Goal: Information Seeking & Learning: Compare options

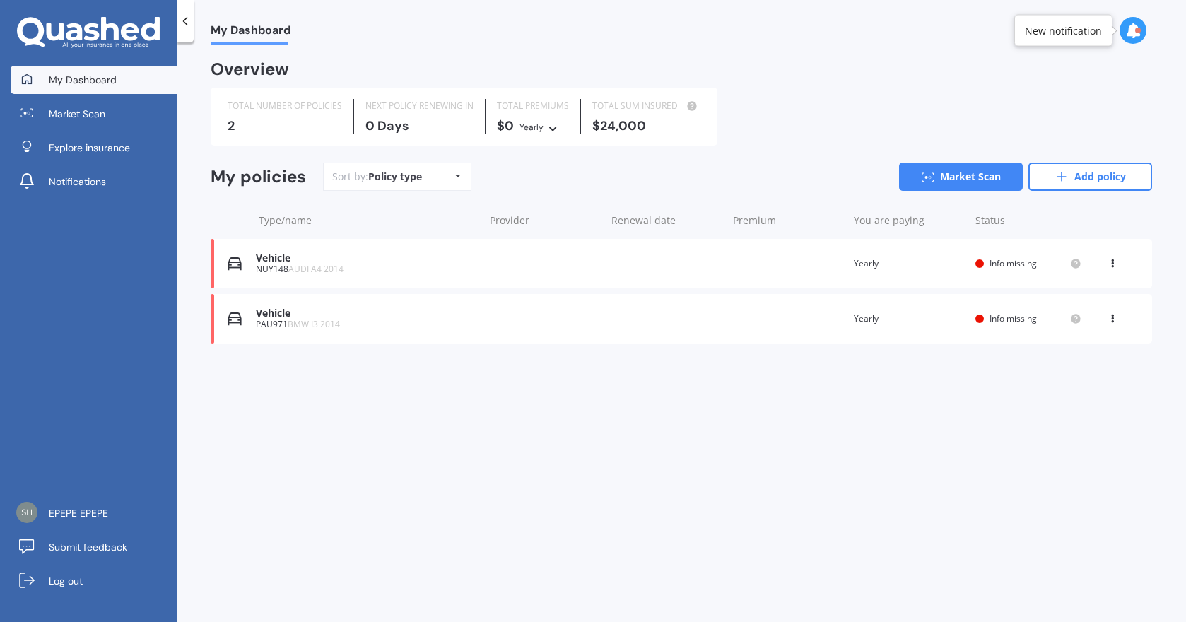
click at [289, 261] on div "Vehicle" at bounding box center [366, 258] width 221 height 12
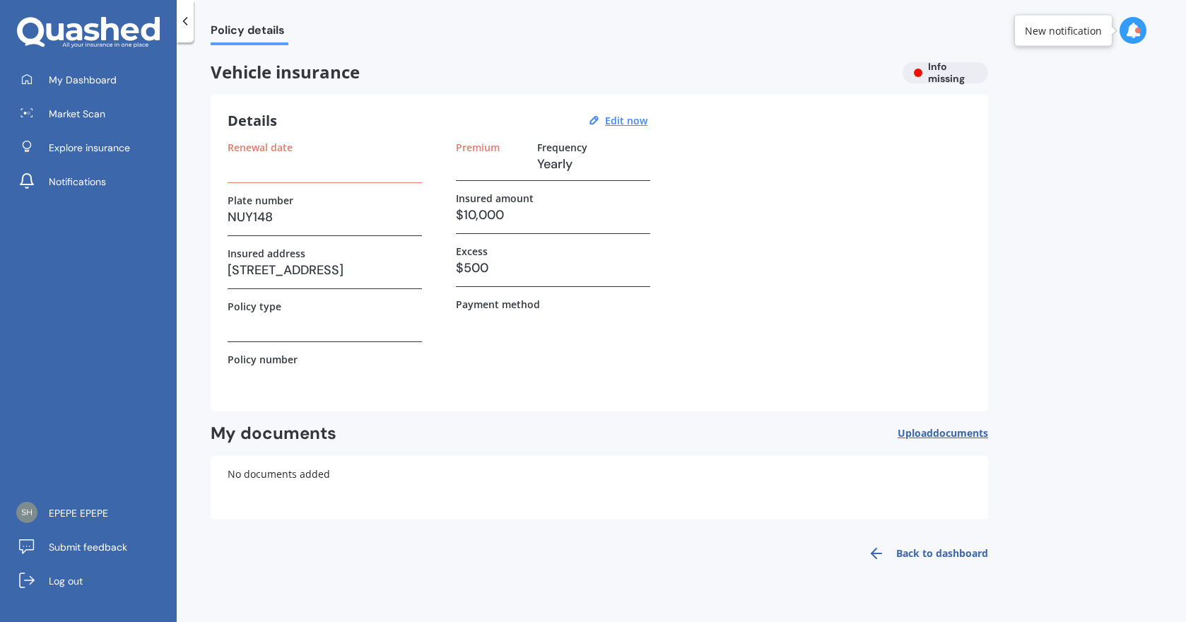
click at [1136, 30] on div at bounding box center [1138, 31] width 6 height 6
click at [755, 249] on div "Renewal date Plate number NUY148 Insured address [STREET_ADDRESS] Policy type P…" at bounding box center [599, 267] width 743 height 253
click at [74, 79] on span "My Dashboard" at bounding box center [83, 80] width 68 height 14
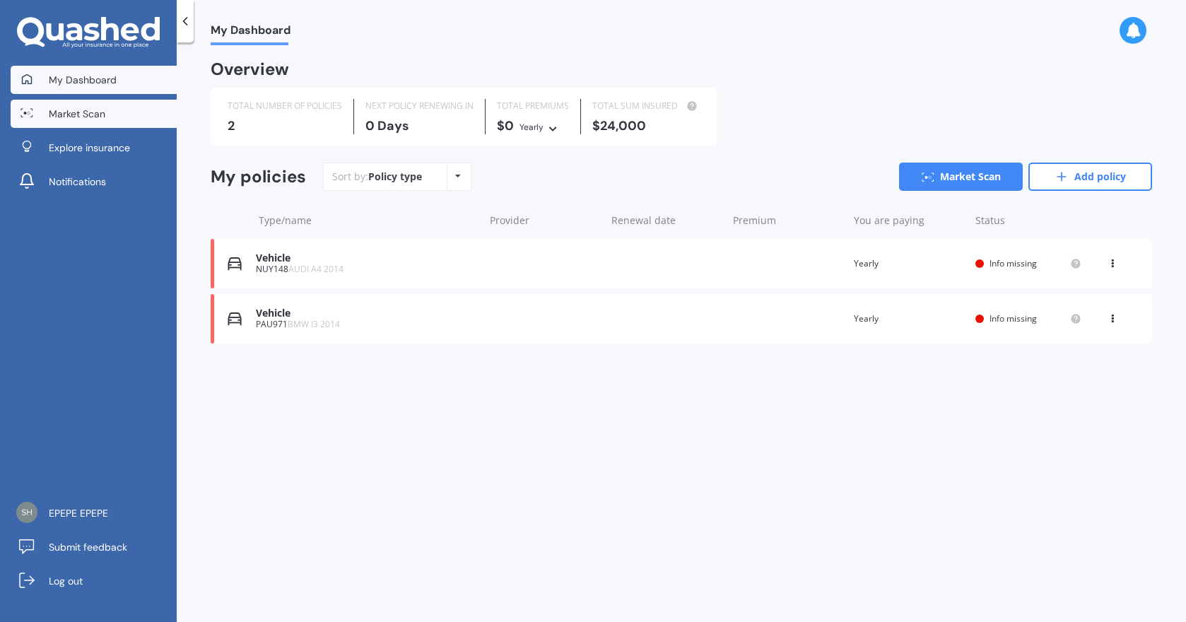
click at [76, 117] on span "Market Scan" at bounding box center [77, 114] width 57 height 14
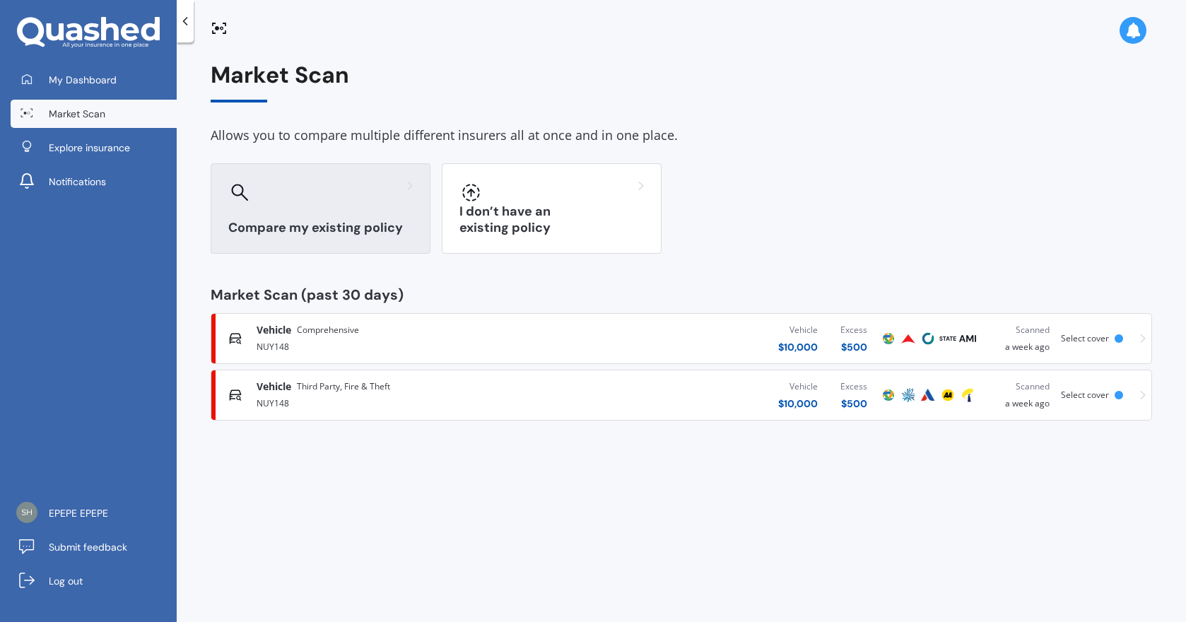
click at [344, 207] on div "Compare my existing policy" at bounding box center [321, 208] width 220 height 90
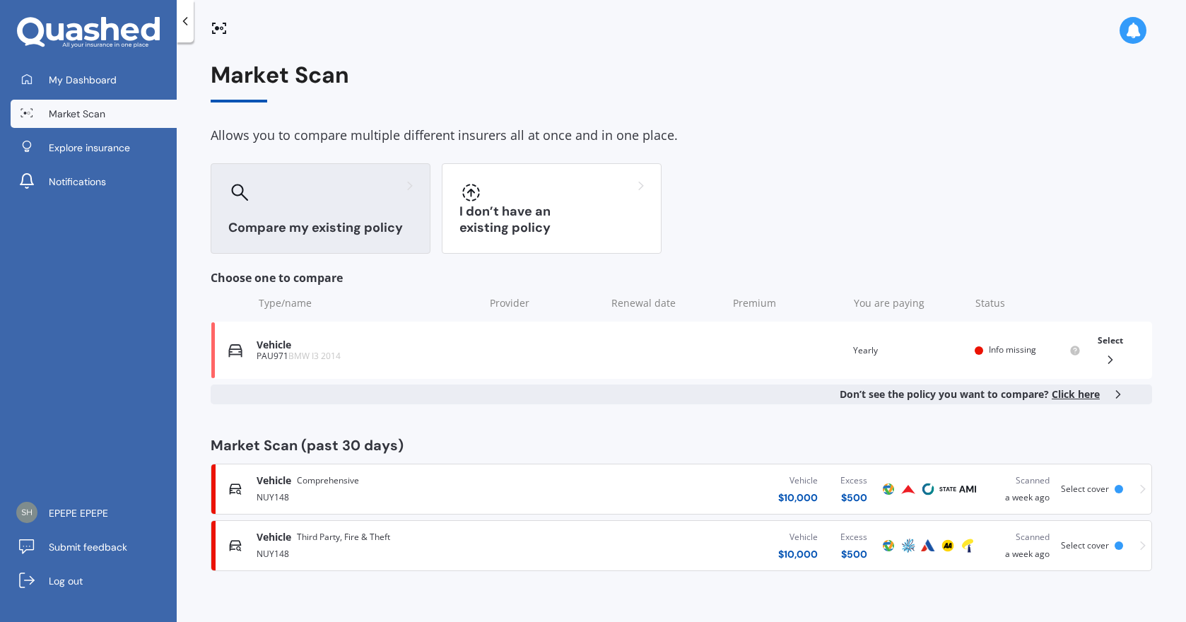
click at [1083, 546] on span "Select cover" at bounding box center [1085, 545] width 48 height 12
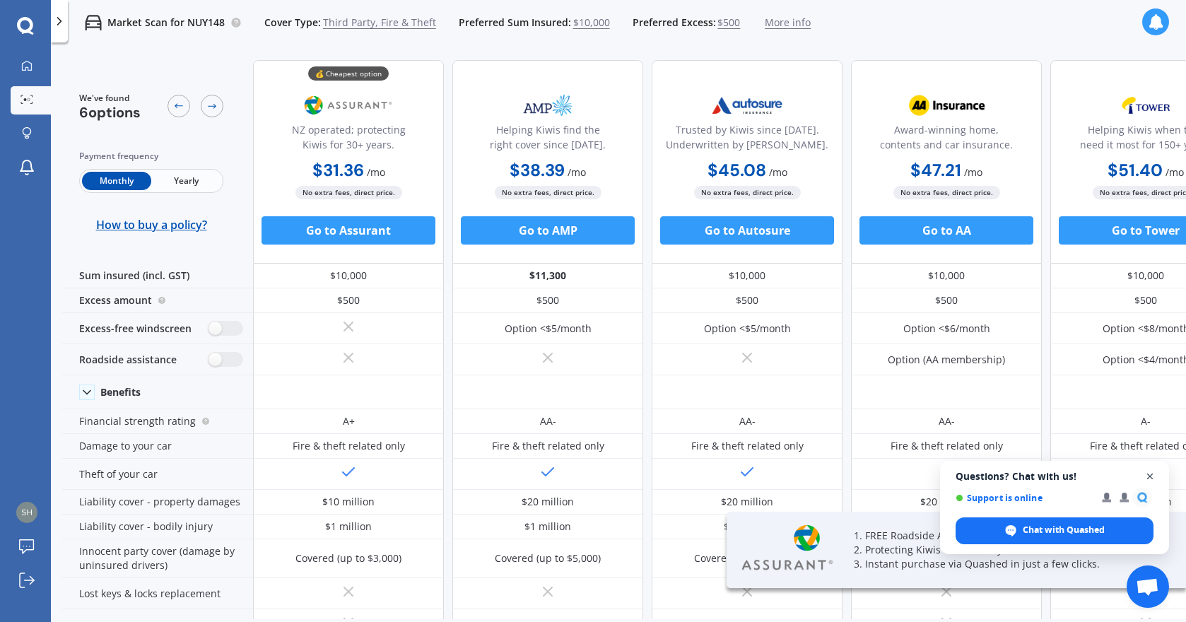
click at [1148, 470] on span "Close chat" at bounding box center [1150, 477] width 18 height 18
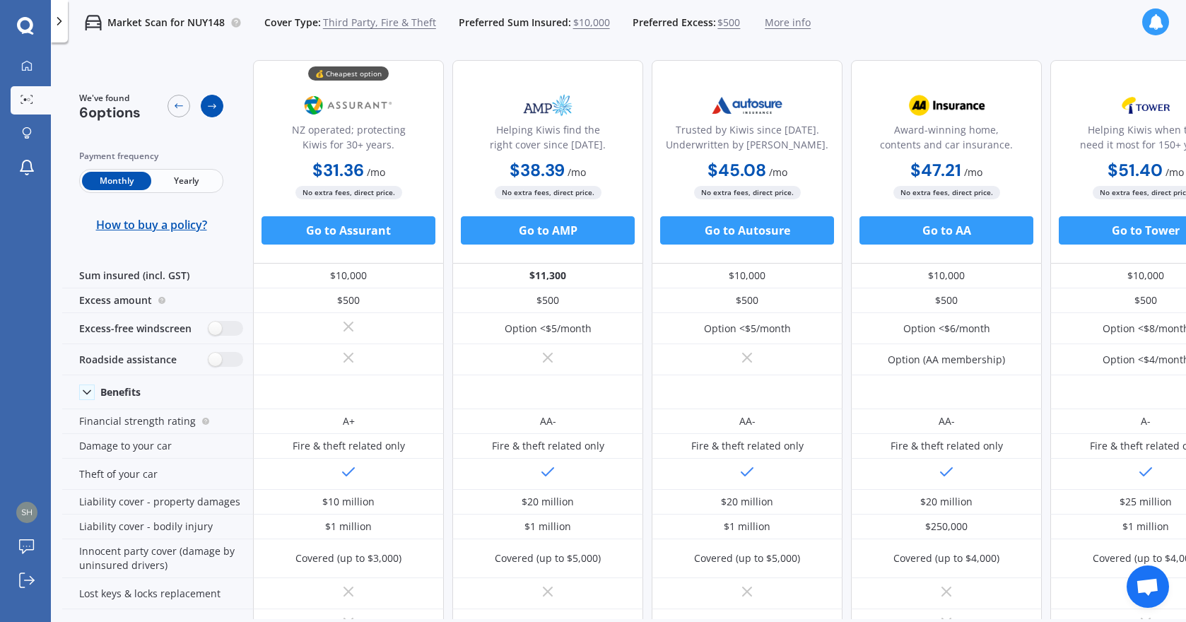
click at [210, 111] on icon at bounding box center [211, 105] width 11 height 11
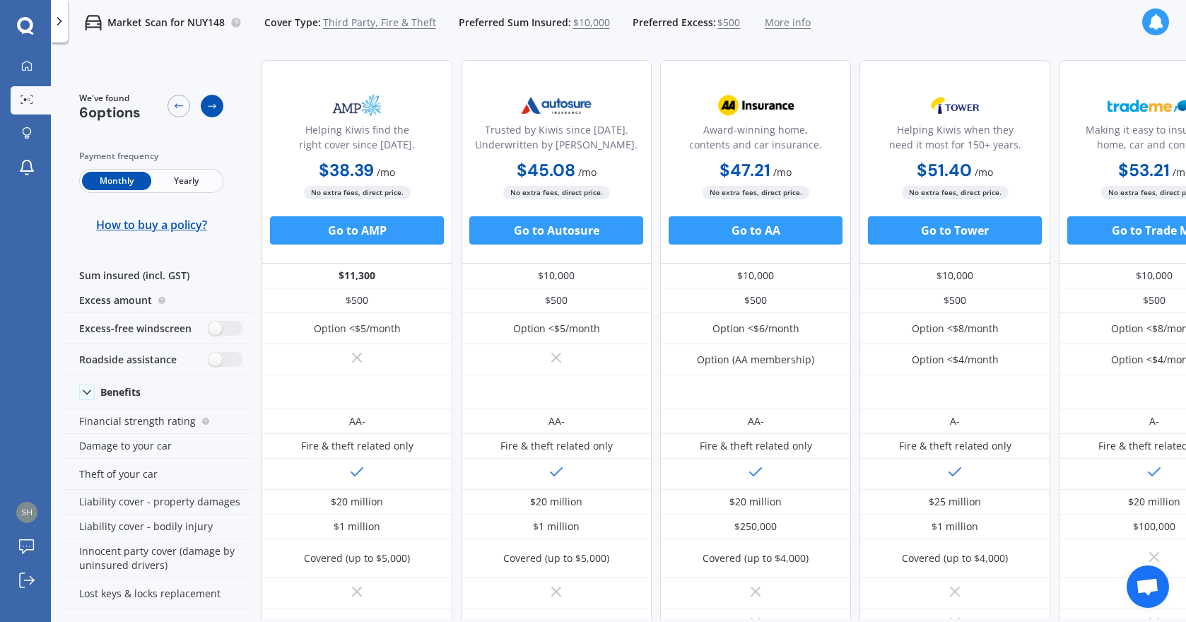
click at [210, 111] on icon at bounding box center [211, 105] width 11 height 11
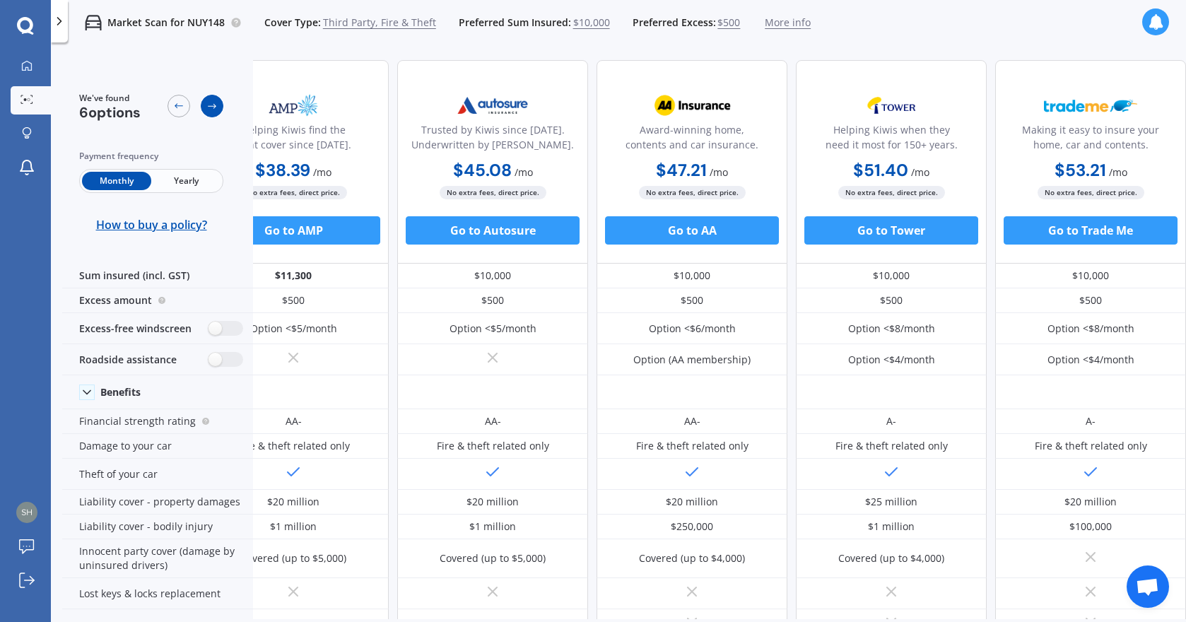
scroll to position [0, 261]
click at [177, 107] on icon at bounding box center [178, 105] width 11 height 11
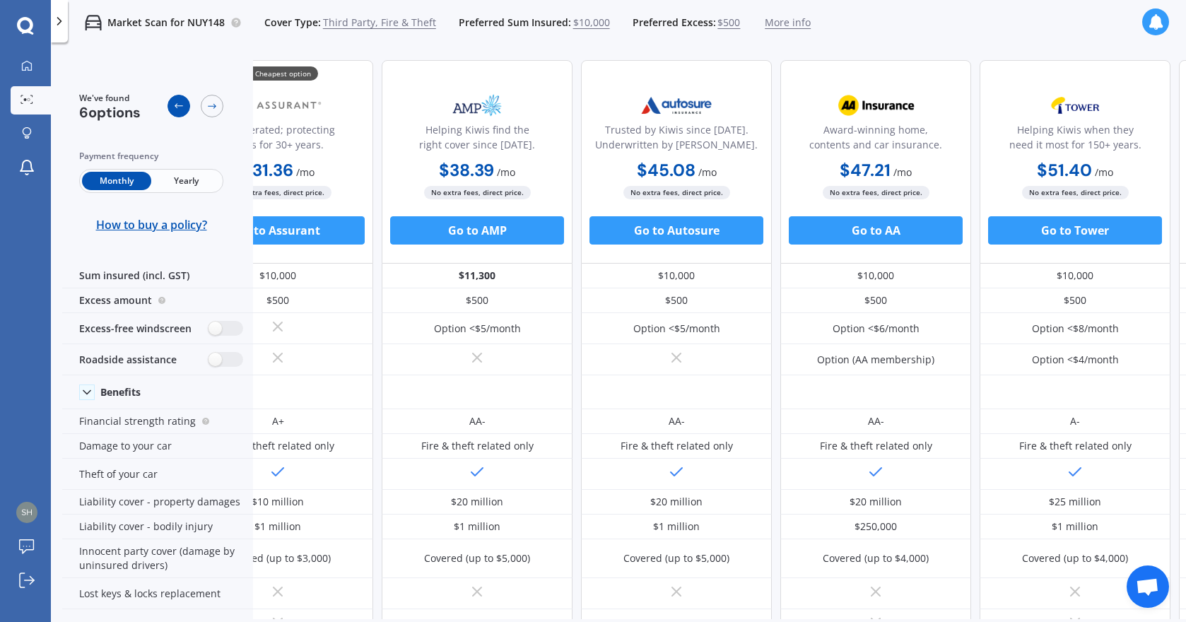
click at [177, 107] on icon at bounding box center [178, 105] width 11 height 11
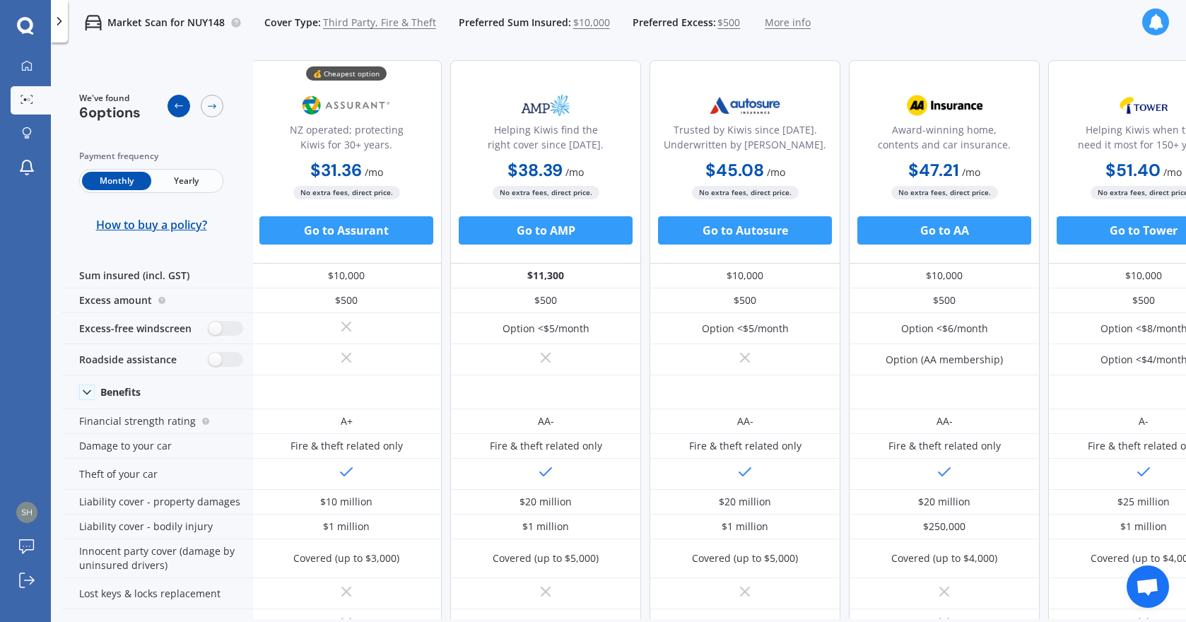
scroll to position [0, 0]
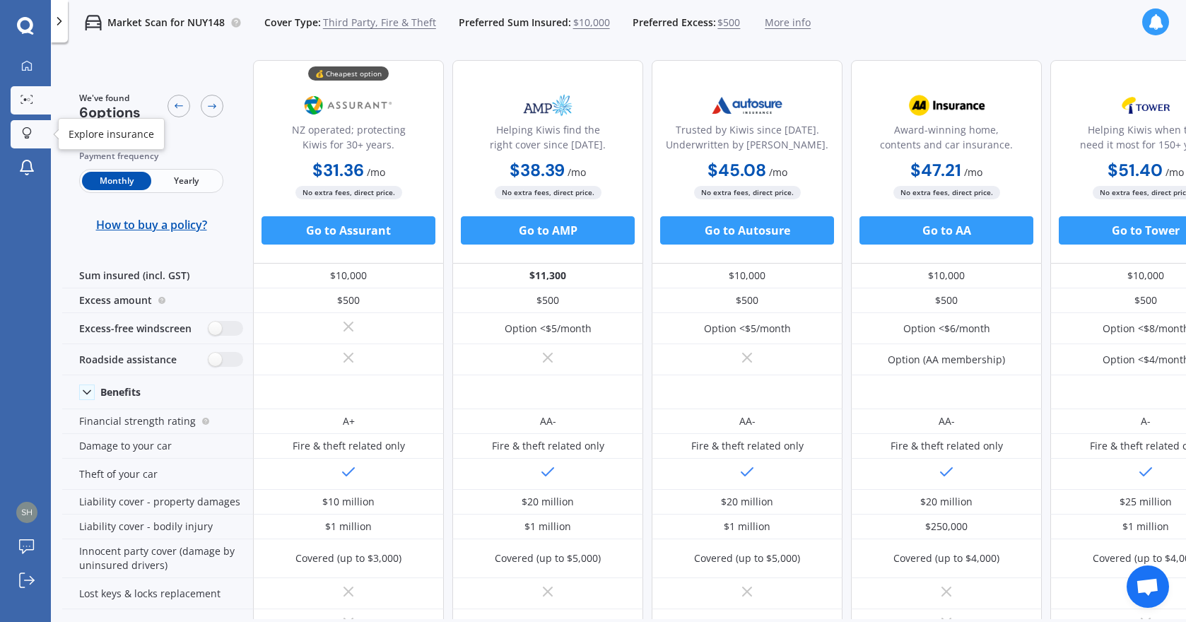
click at [16, 130] on div at bounding box center [26, 133] width 21 height 13
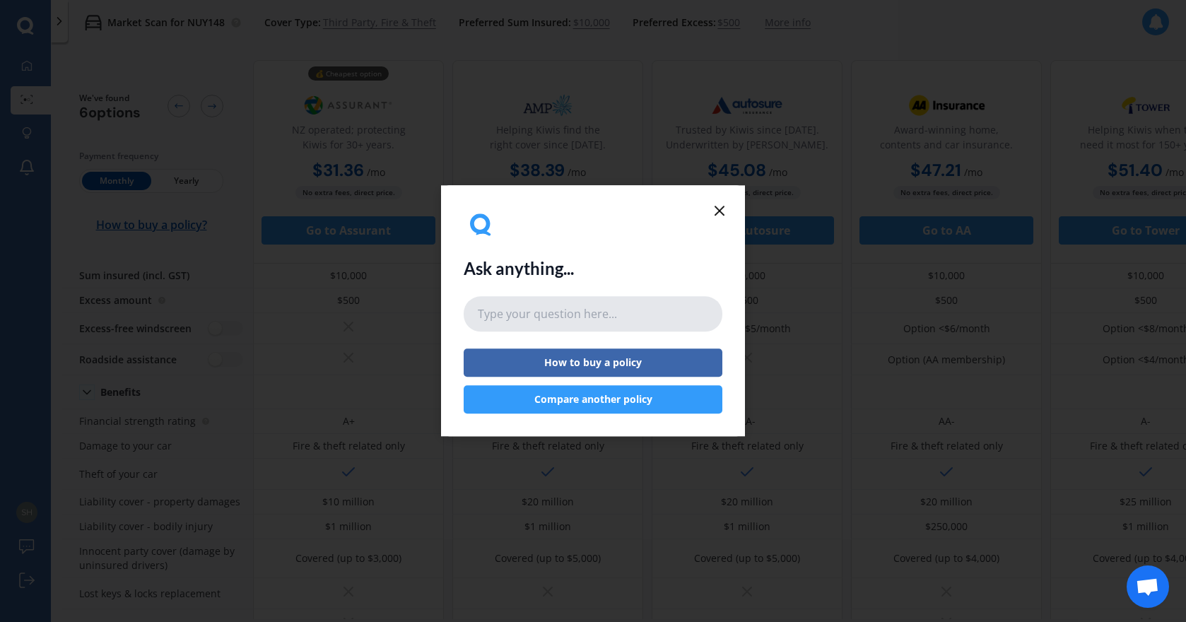
click at [587, 316] on input "text" at bounding box center [593, 313] width 259 height 35
type input "house insurance"
click at [602, 404] on button "Compare another policy" at bounding box center [593, 400] width 259 height 28
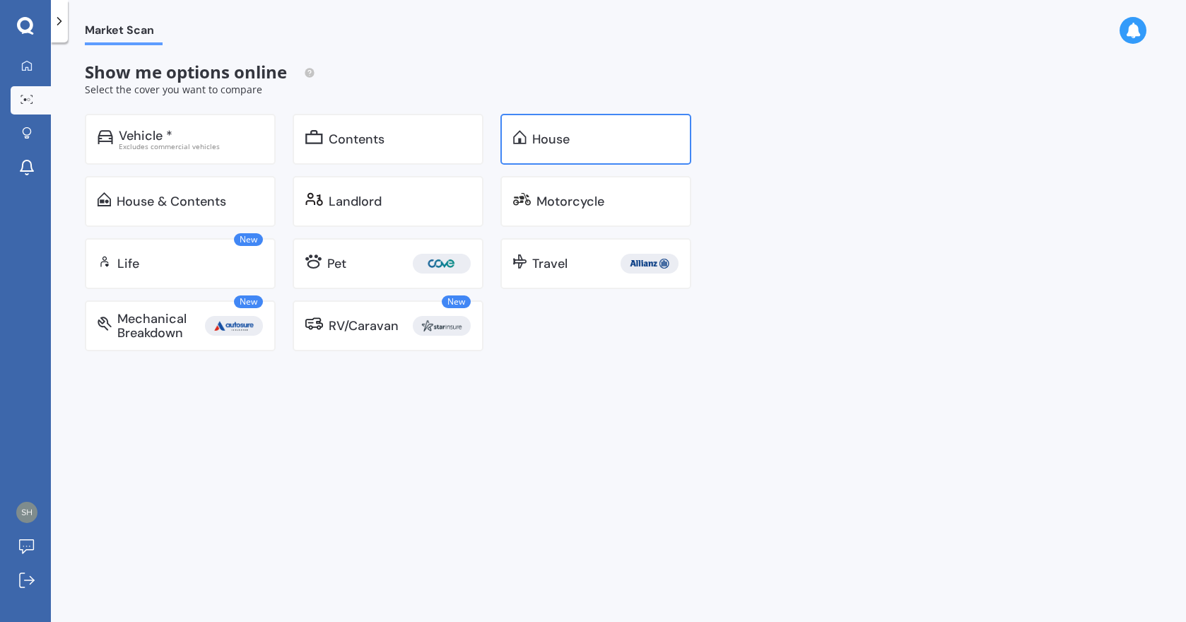
click at [522, 135] on img at bounding box center [519, 137] width 13 height 14
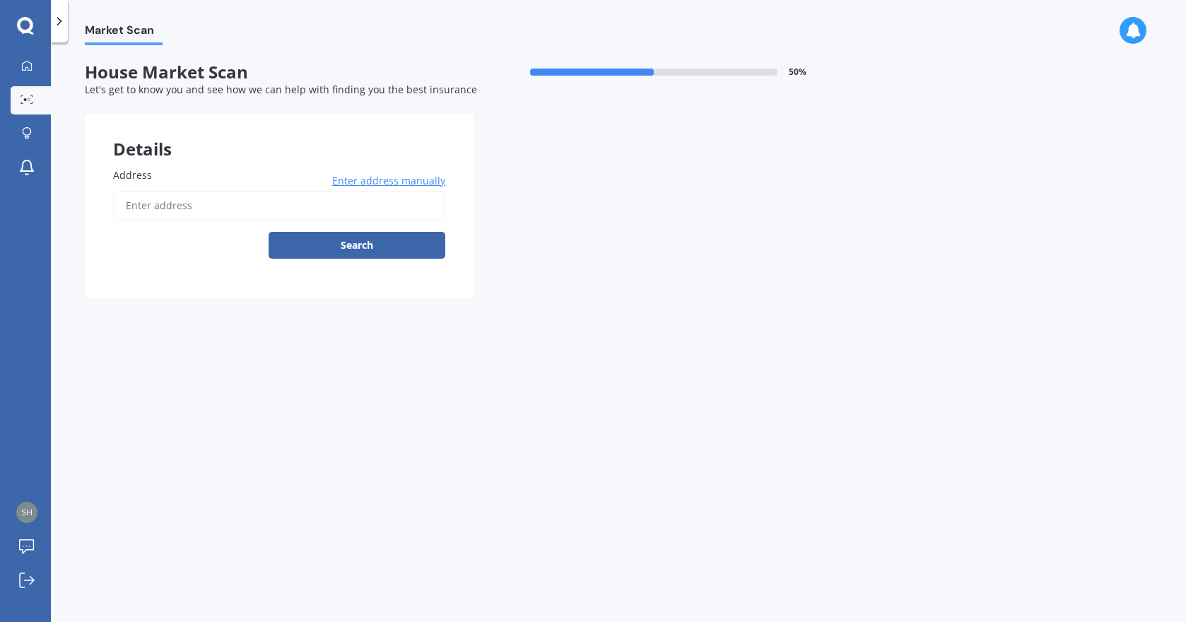
click at [282, 207] on input "Address" at bounding box center [279, 206] width 332 height 30
type input "[STREET_ADDRESS]"
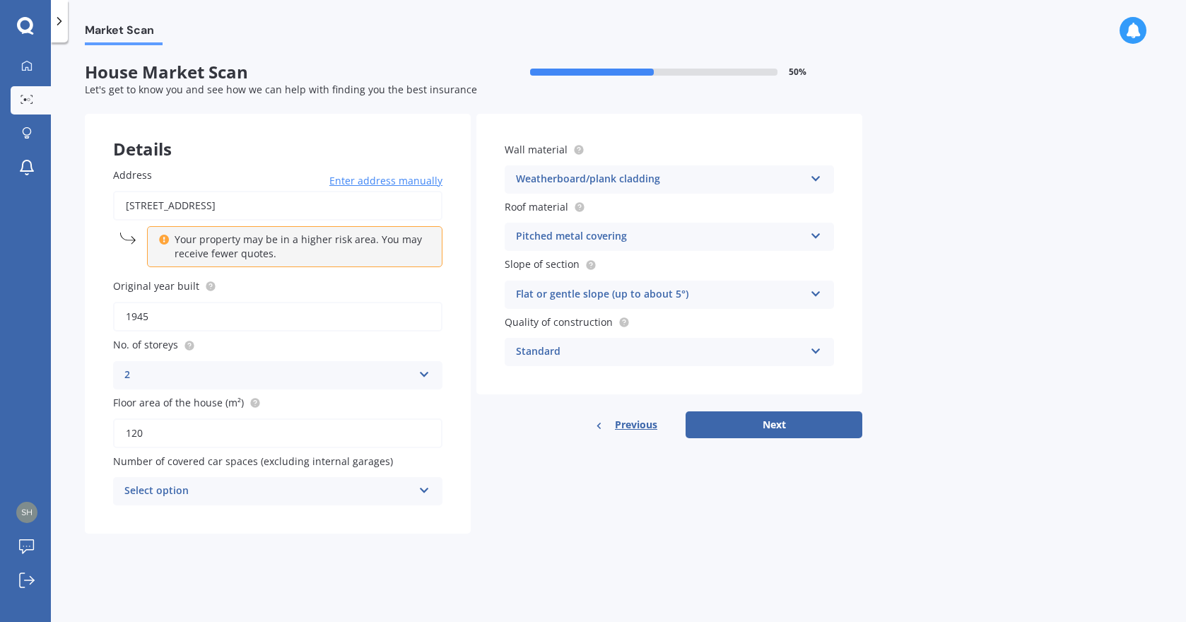
click at [203, 321] on input "1945" at bounding box center [277, 317] width 329 height 30
type input "1919"
click at [524, 481] on div "Details Address [STREET_ADDRESS] Enter address manually Your property may be in…" at bounding box center [473, 324] width 777 height 420
click at [605, 351] on div "Standard" at bounding box center [660, 351] width 288 height 17
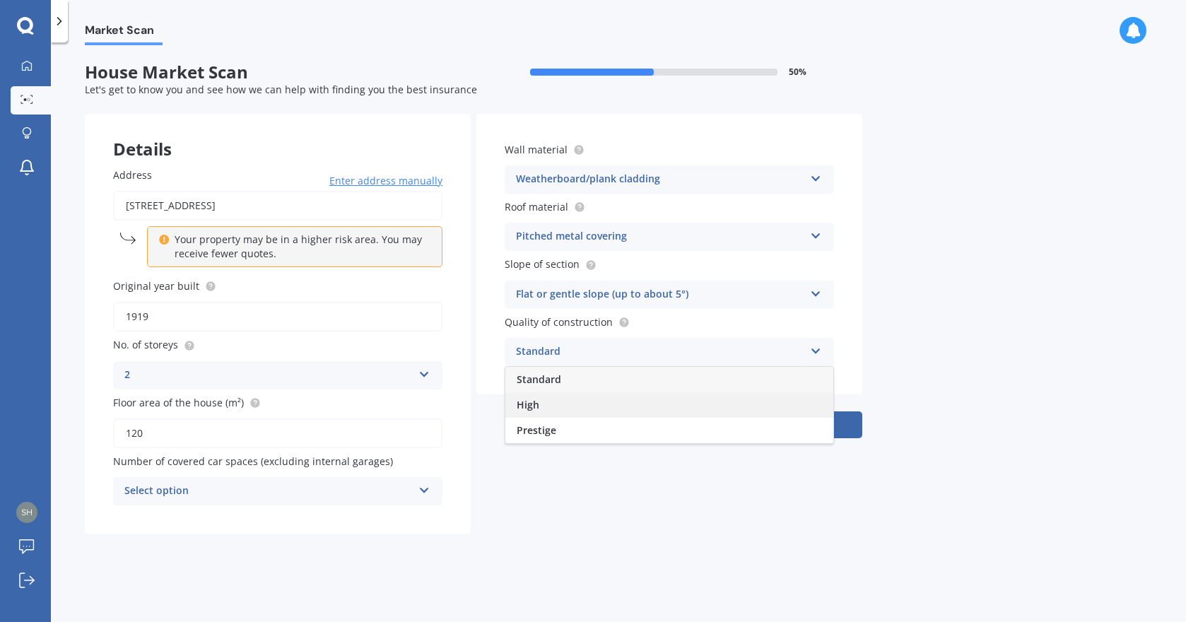
click at [563, 408] on div "High" at bounding box center [669, 404] width 328 height 25
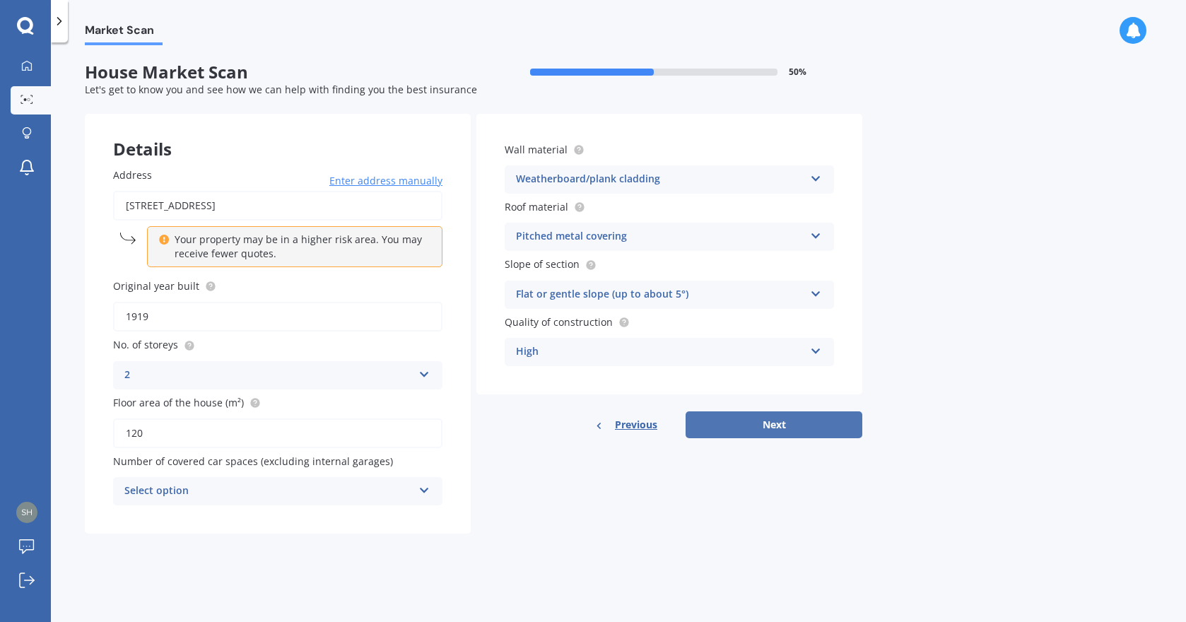
click at [780, 436] on button "Next" at bounding box center [774, 424] width 177 height 27
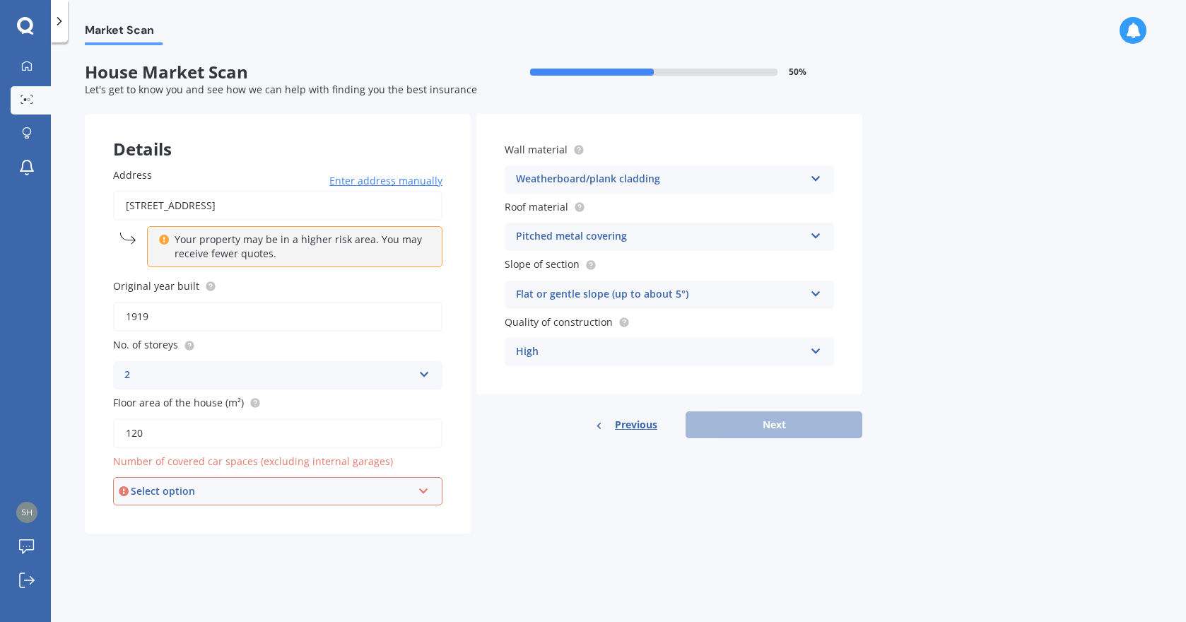
click at [217, 482] on div "Select option 0 1 2 3 4 5+" at bounding box center [277, 491] width 329 height 28
click at [86, 335] on div "Address [STREET_ADDRESS] Enter address manually Your property may be in a highe…" at bounding box center [278, 336] width 386 height 394
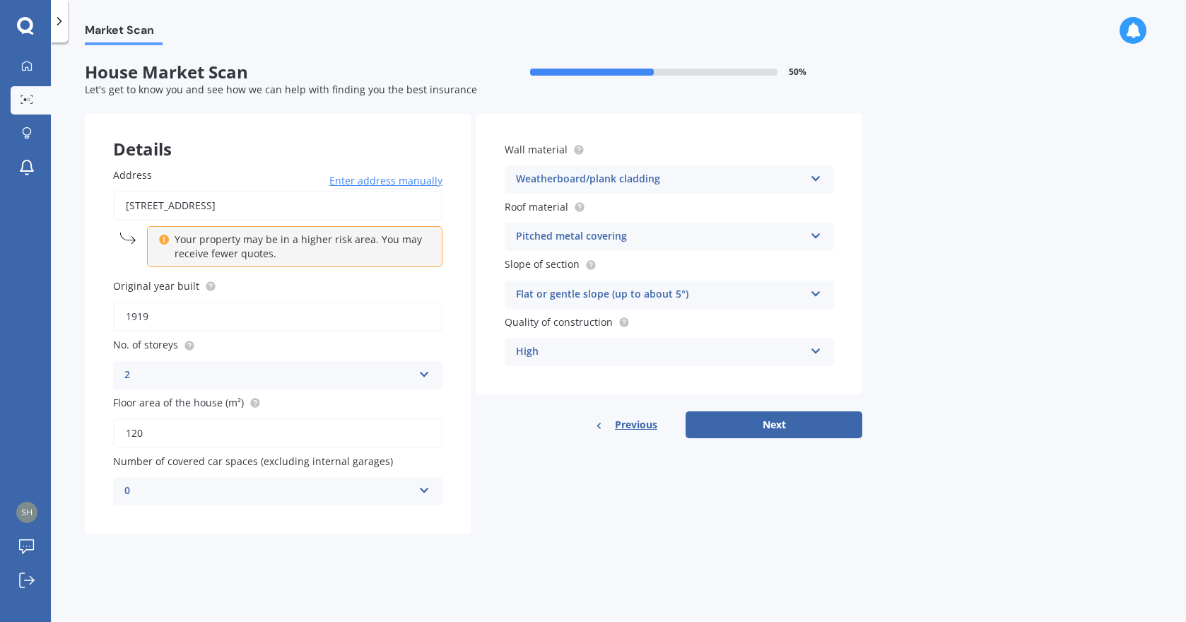
click at [211, 492] on div "0" at bounding box center [268, 491] width 288 height 17
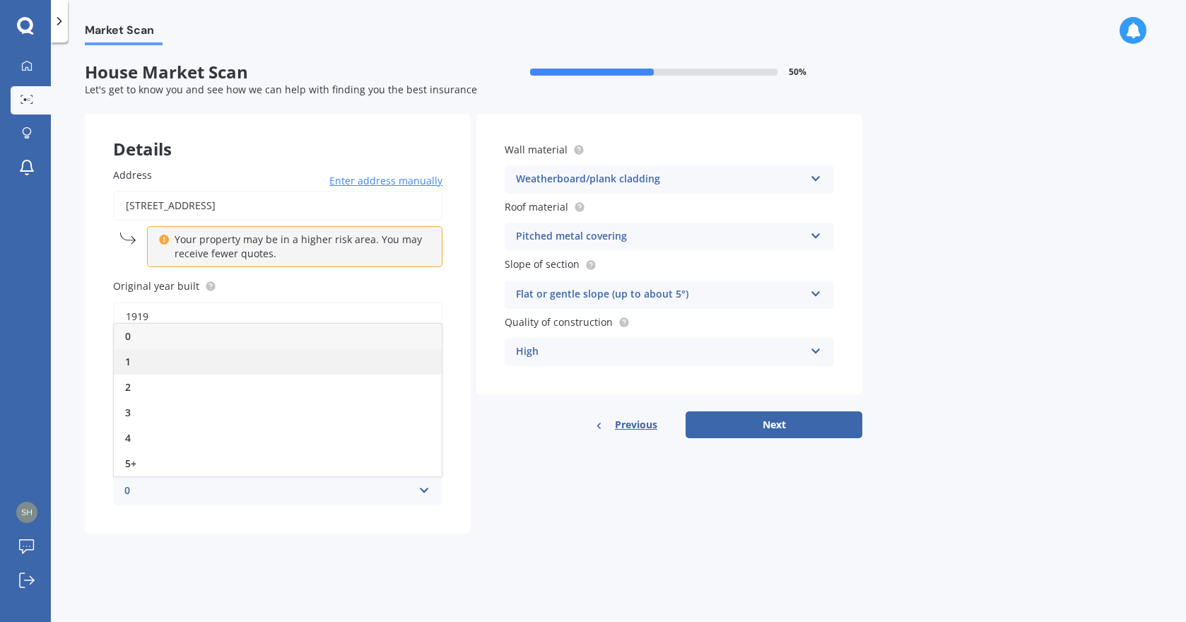
click at [138, 362] on div "1" at bounding box center [278, 361] width 328 height 25
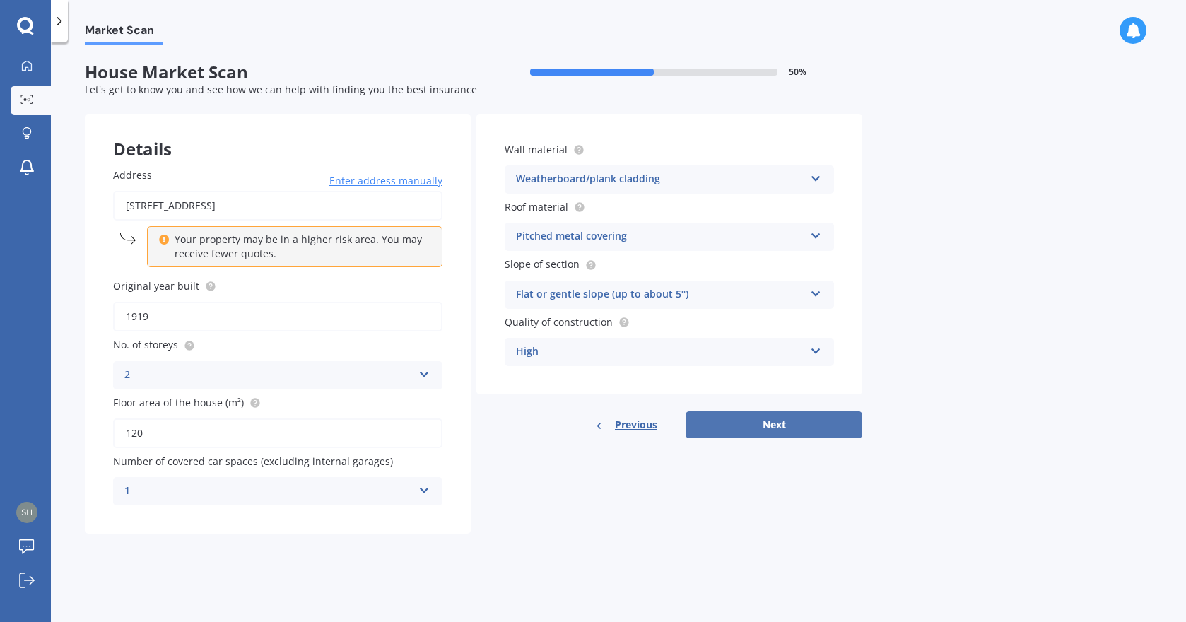
click at [742, 417] on button "Next" at bounding box center [774, 424] width 177 height 27
select select "15"
select select "04"
select select "1971"
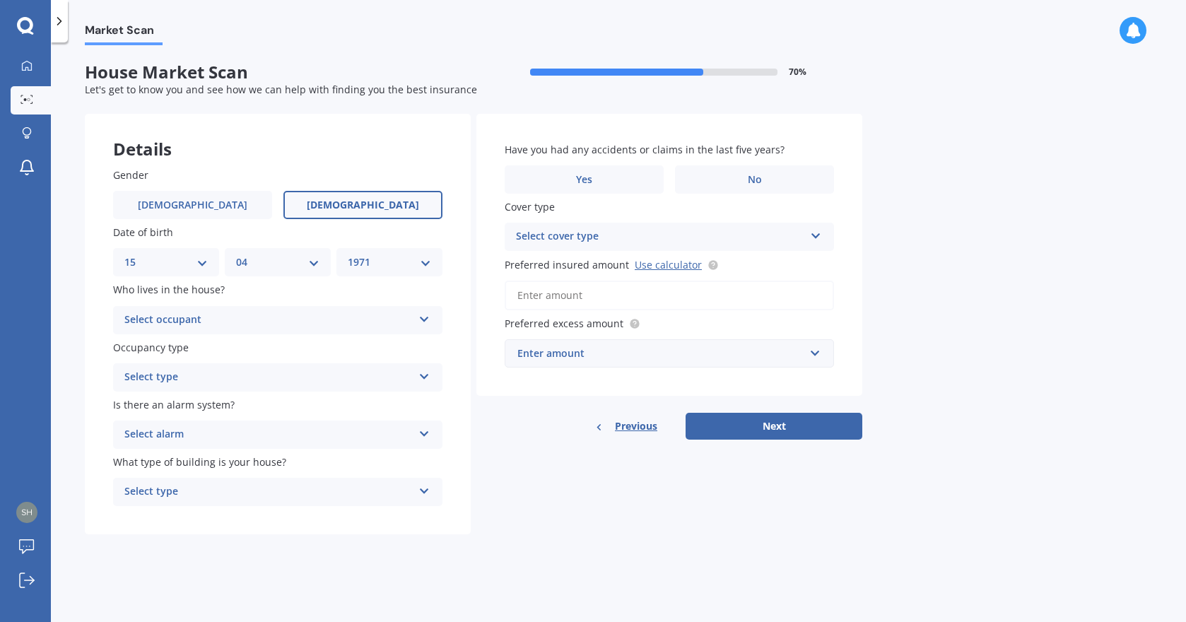
click at [241, 316] on div "Select occupant" at bounding box center [268, 320] width 288 height 17
click at [189, 349] on div "Owner" at bounding box center [278, 347] width 328 height 25
click at [203, 384] on div "Select type" at bounding box center [268, 377] width 288 height 17
click at [196, 399] on div "Permanent" at bounding box center [278, 404] width 328 height 25
click at [230, 431] on div "Select alarm" at bounding box center [268, 434] width 288 height 17
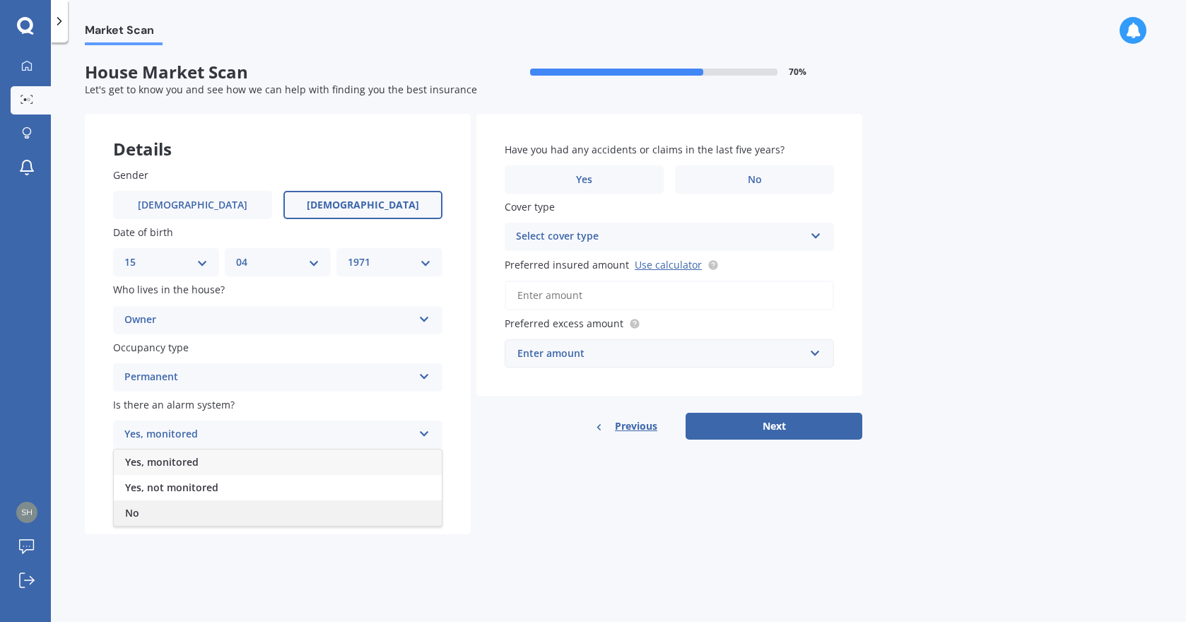
click at [165, 510] on div "No" at bounding box center [278, 512] width 328 height 25
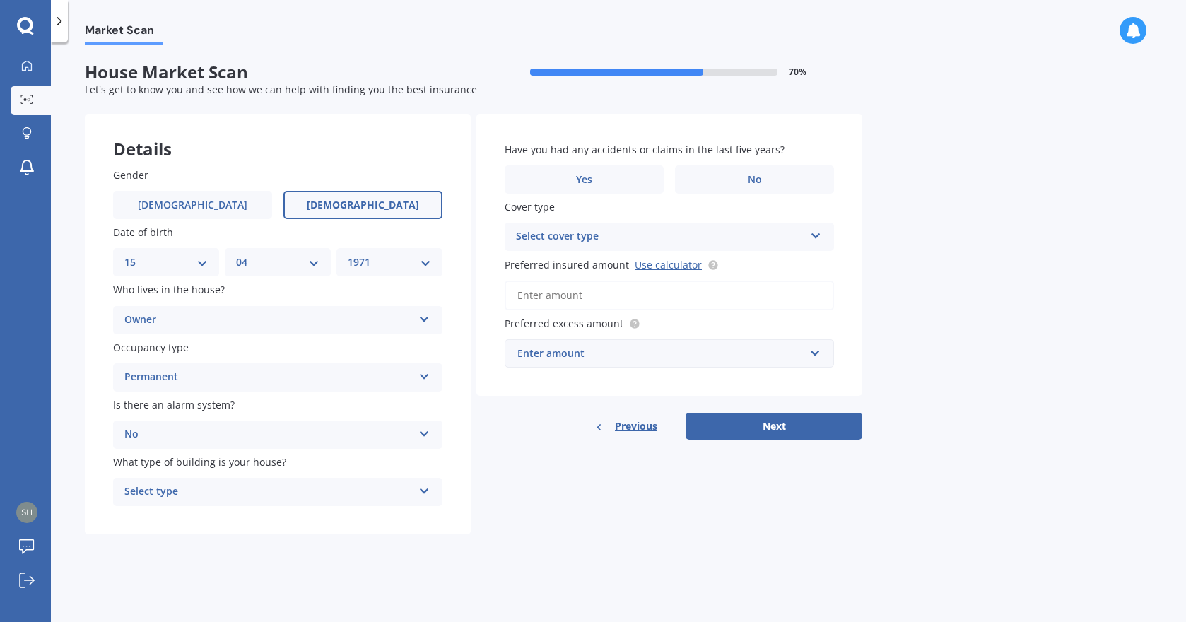
click at [211, 494] on div "Select type" at bounding box center [268, 491] width 288 height 17
click at [191, 519] on div "Freestanding" at bounding box center [278, 519] width 328 height 25
click at [749, 177] on span "No" at bounding box center [755, 180] width 14 height 12
click at [0, 0] on input "No" at bounding box center [0, 0] width 0 height 0
click at [604, 241] on div "Select cover type" at bounding box center [660, 236] width 288 height 17
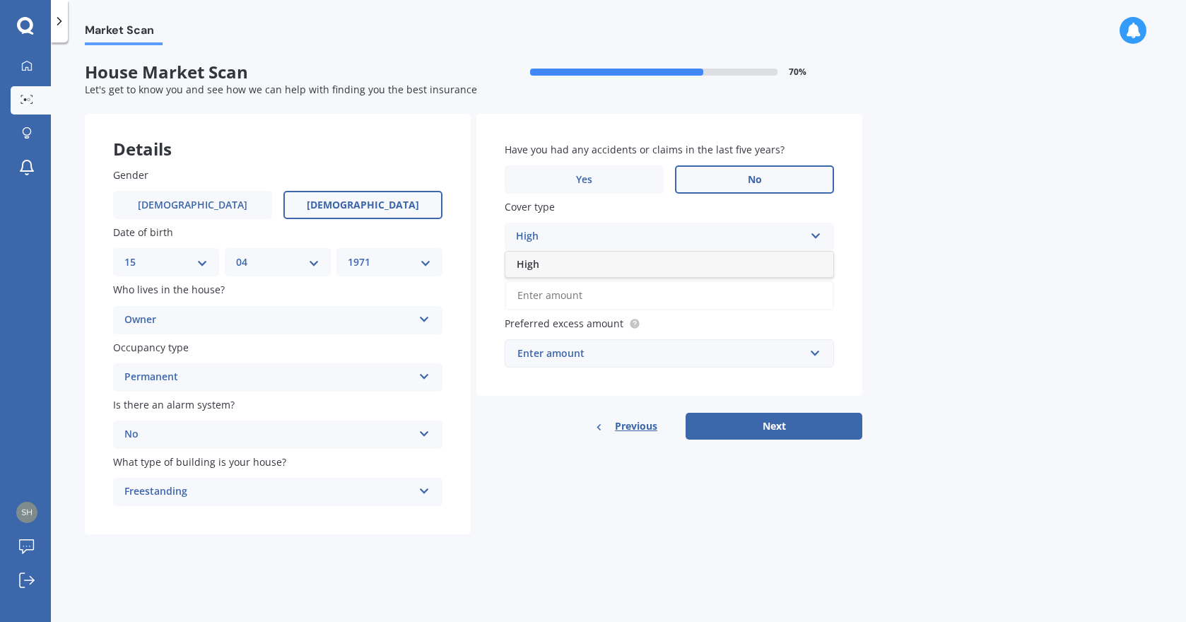
click at [577, 258] on div "High" at bounding box center [669, 264] width 328 height 25
click at [625, 297] on input "Preferred insured amount Use calculator" at bounding box center [669, 296] width 329 height 30
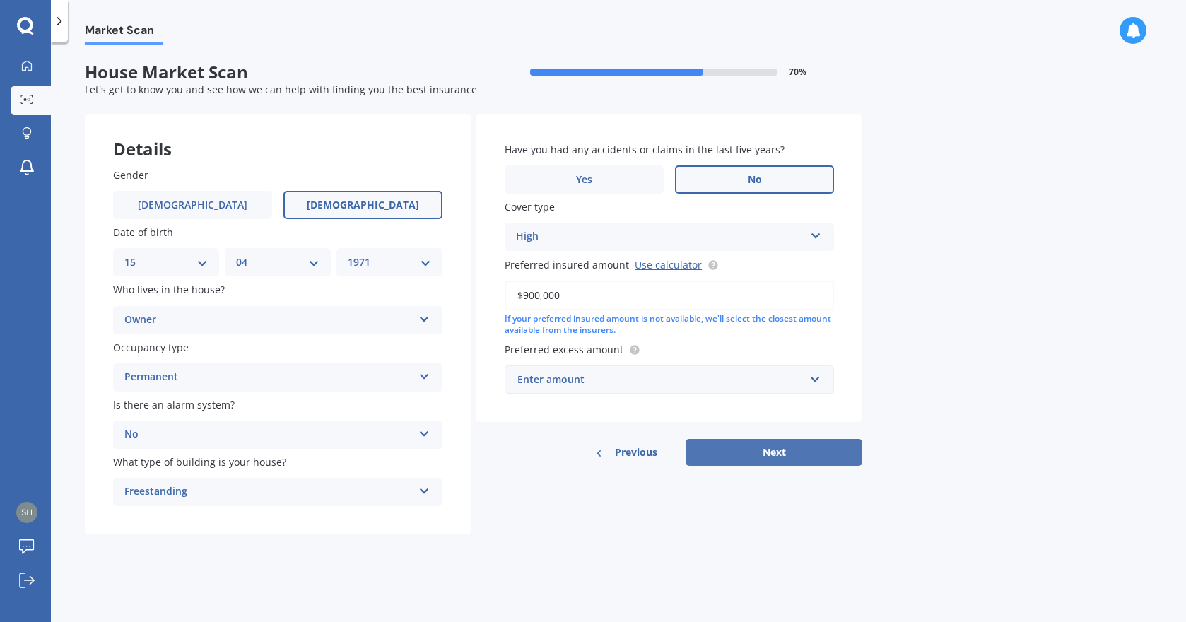
type input "$900,000"
click at [757, 459] on button "Next" at bounding box center [774, 452] width 177 height 27
click at [594, 387] on div "Enter amount" at bounding box center [663, 380] width 281 height 16
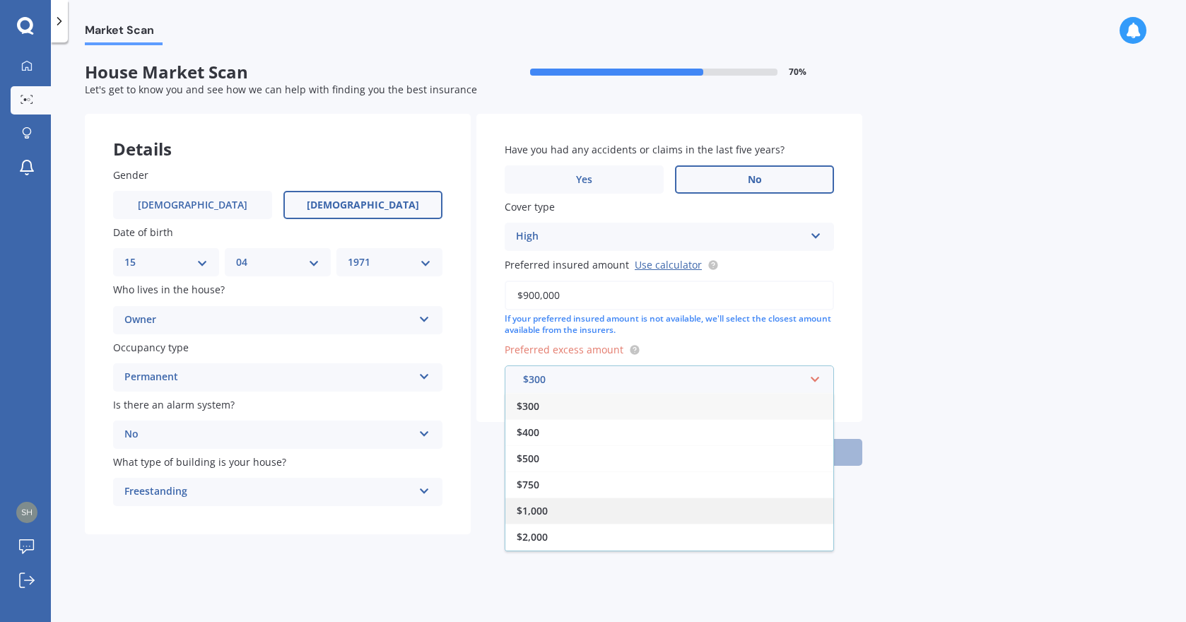
click at [540, 512] on span "$1,000" at bounding box center [532, 510] width 31 height 13
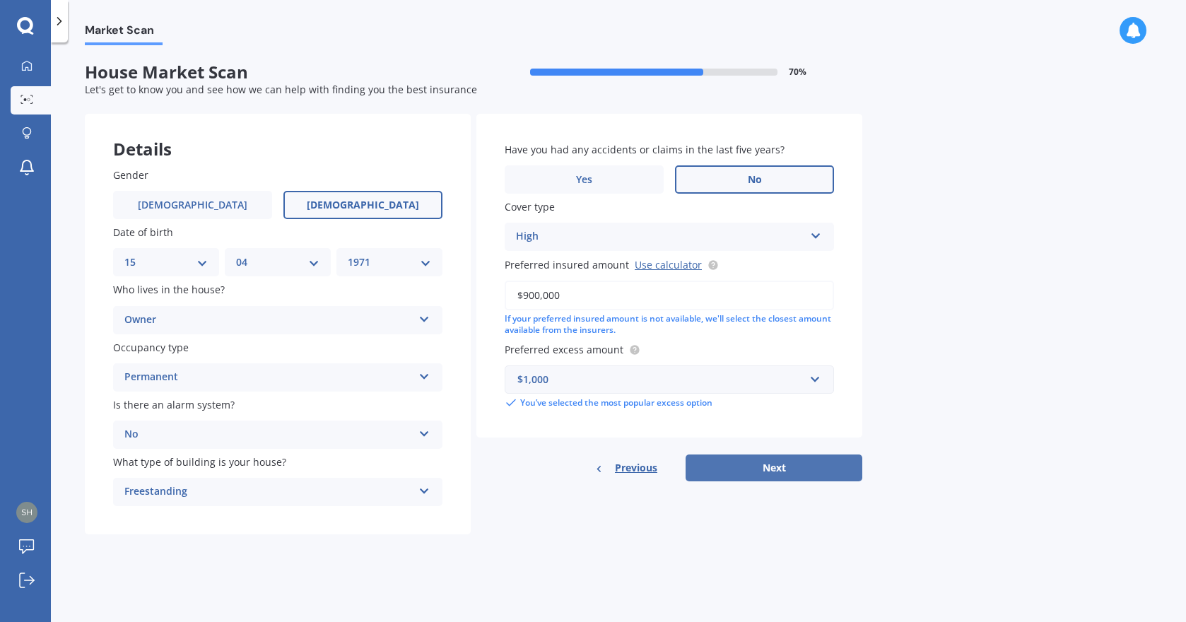
click at [751, 464] on button "Next" at bounding box center [774, 467] width 177 height 27
select select "15"
select select "04"
select select "1971"
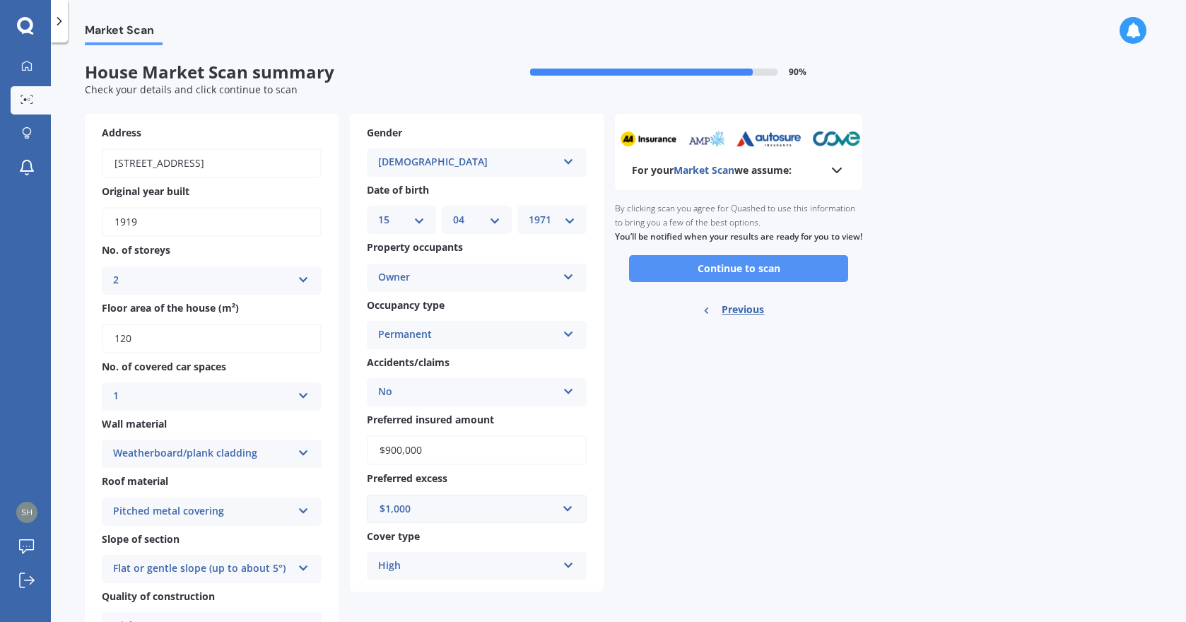
click at [742, 282] on button "Continue to scan" at bounding box center [738, 268] width 219 height 27
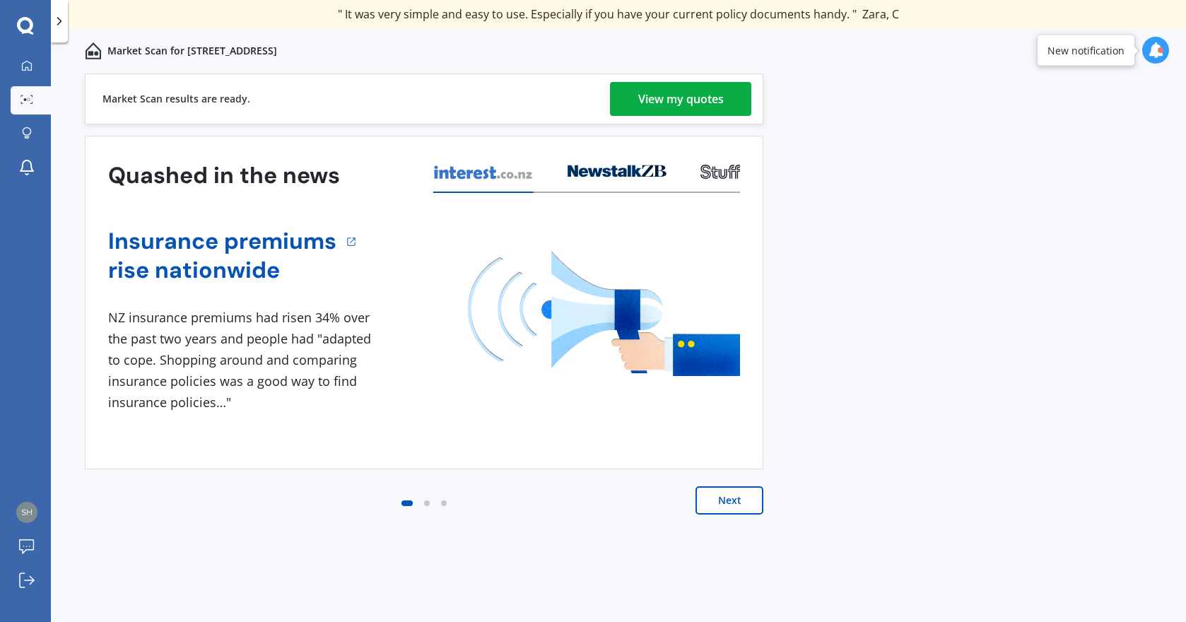
click at [687, 96] on div "View my quotes" at bounding box center [681, 99] width 86 height 34
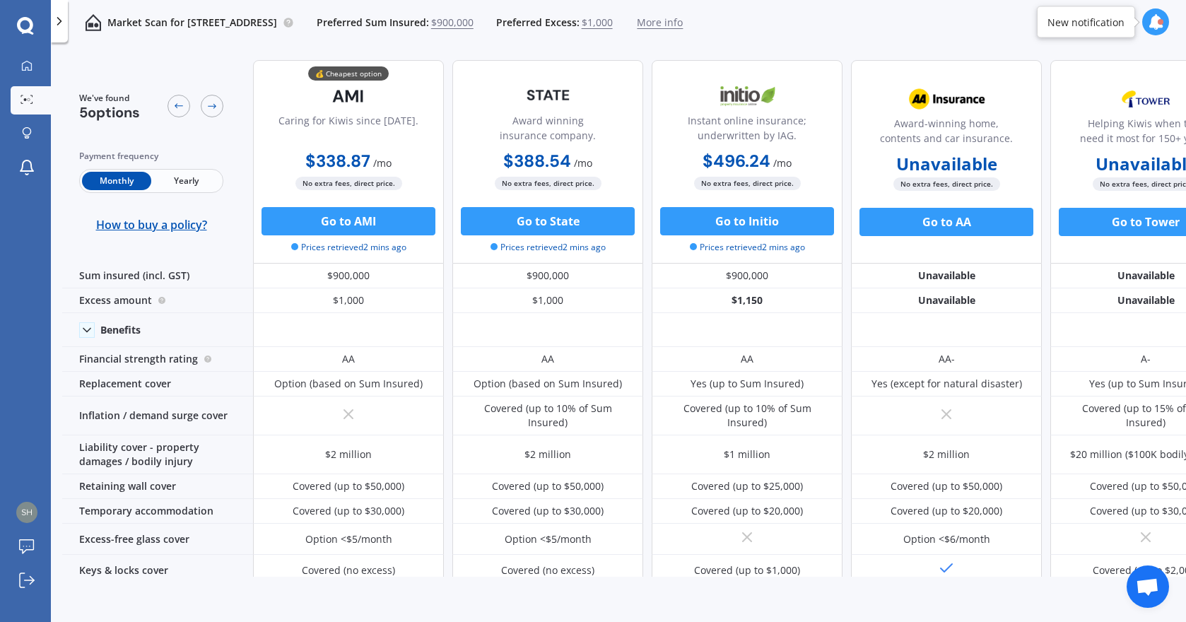
click at [189, 180] on span "Yearly" at bounding box center [185, 181] width 69 height 18
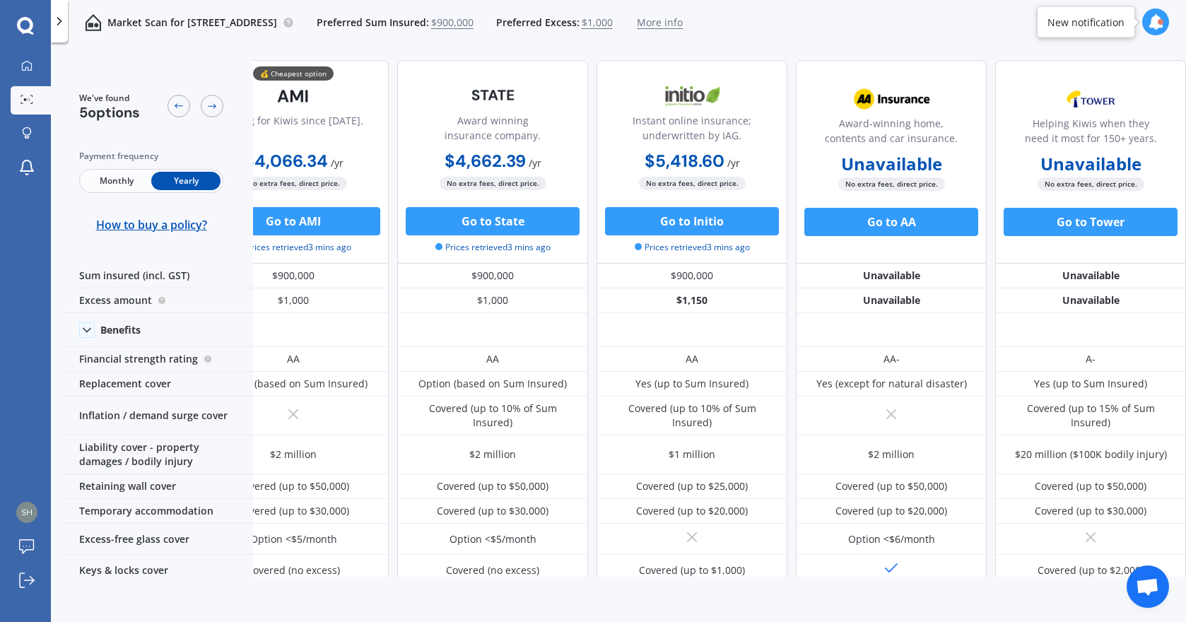
scroll to position [0, 62]
click at [213, 112] on div at bounding box center [212, 106] width 23 height 23
click at [178, 107] on icon at bounding box center [178, 105] width 11 height 11
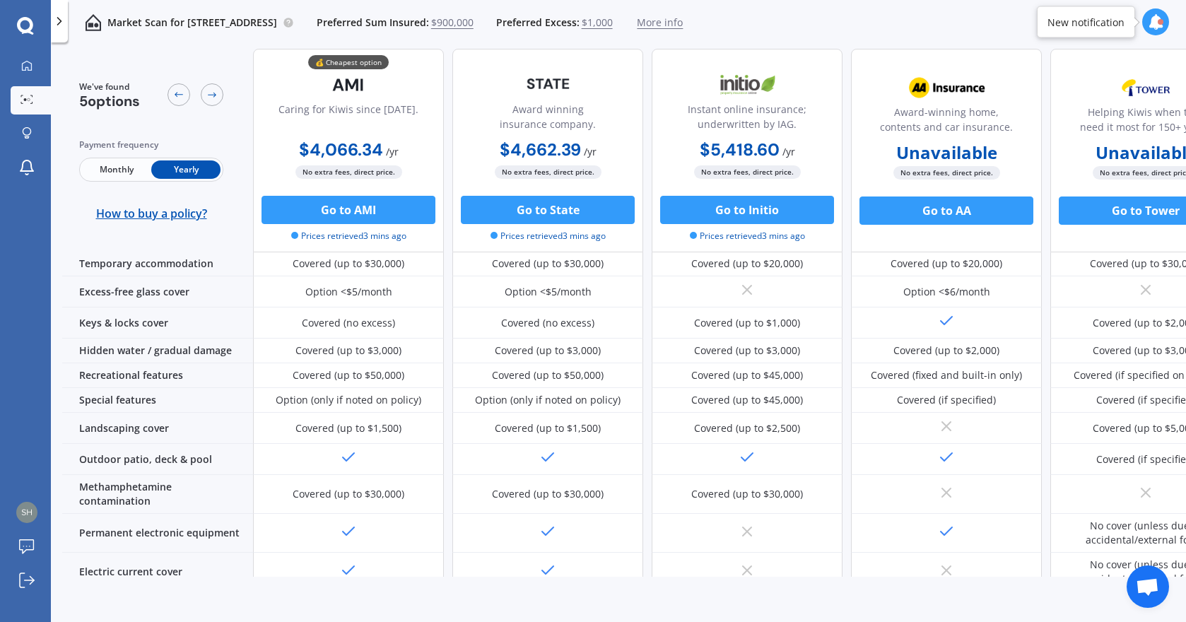
scroll to position [0, 0]
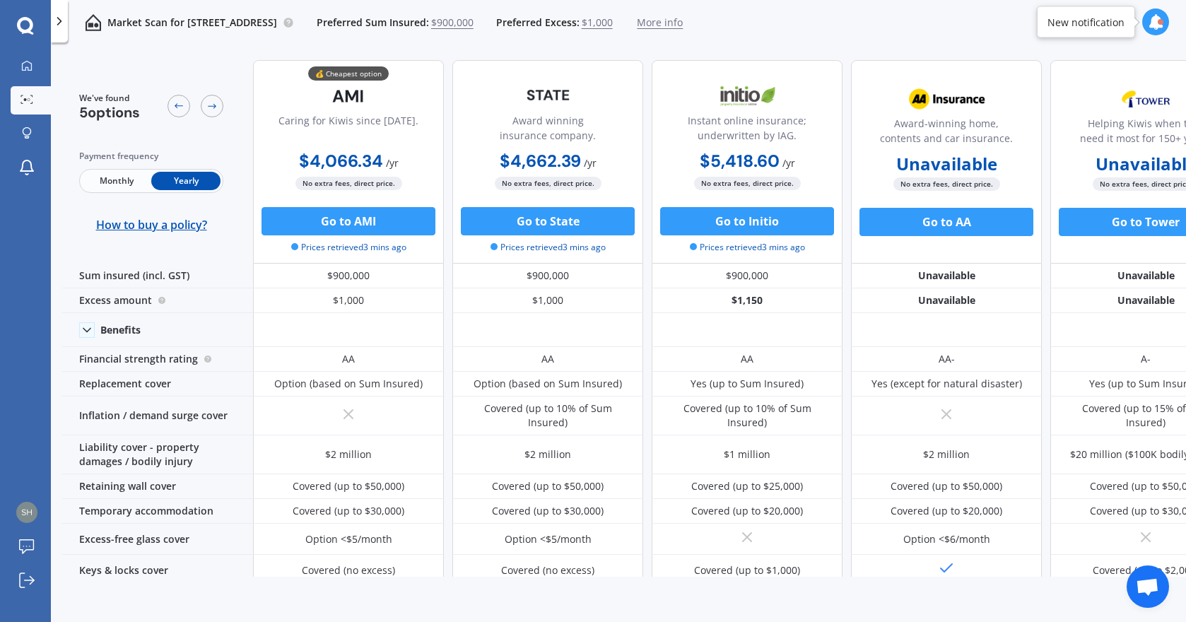
click at [61, 26] on icon at bounding box center [59, 21] width 14 height 14
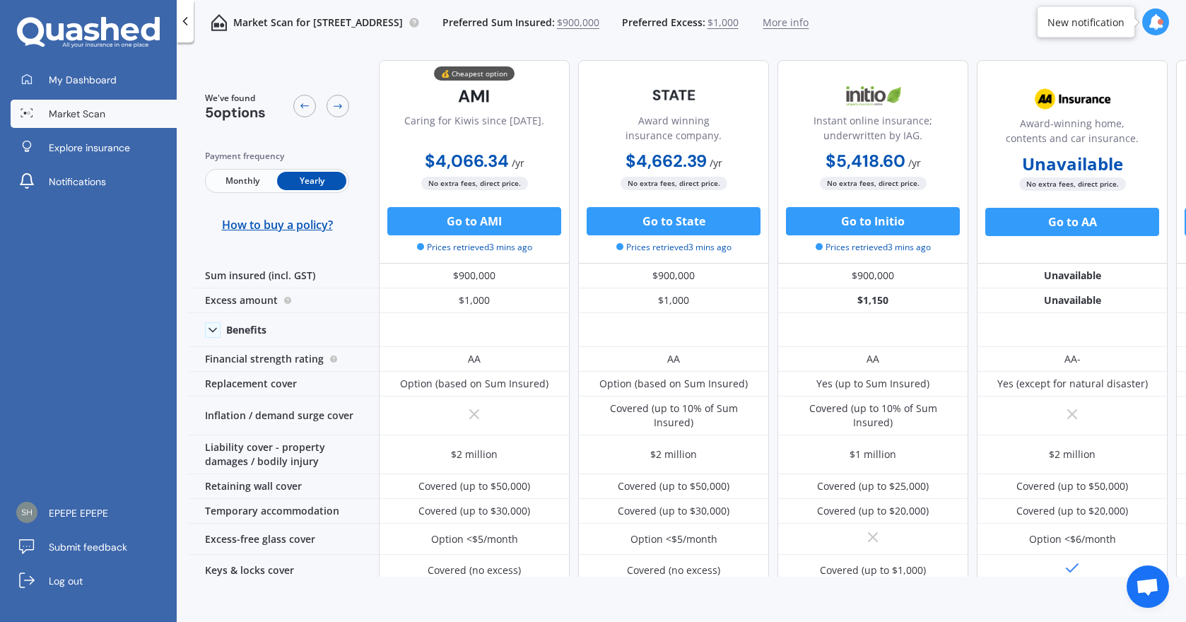
click at [71, 116] on span "Market Scan" at bounding box center [77, 114] width 57 height 14
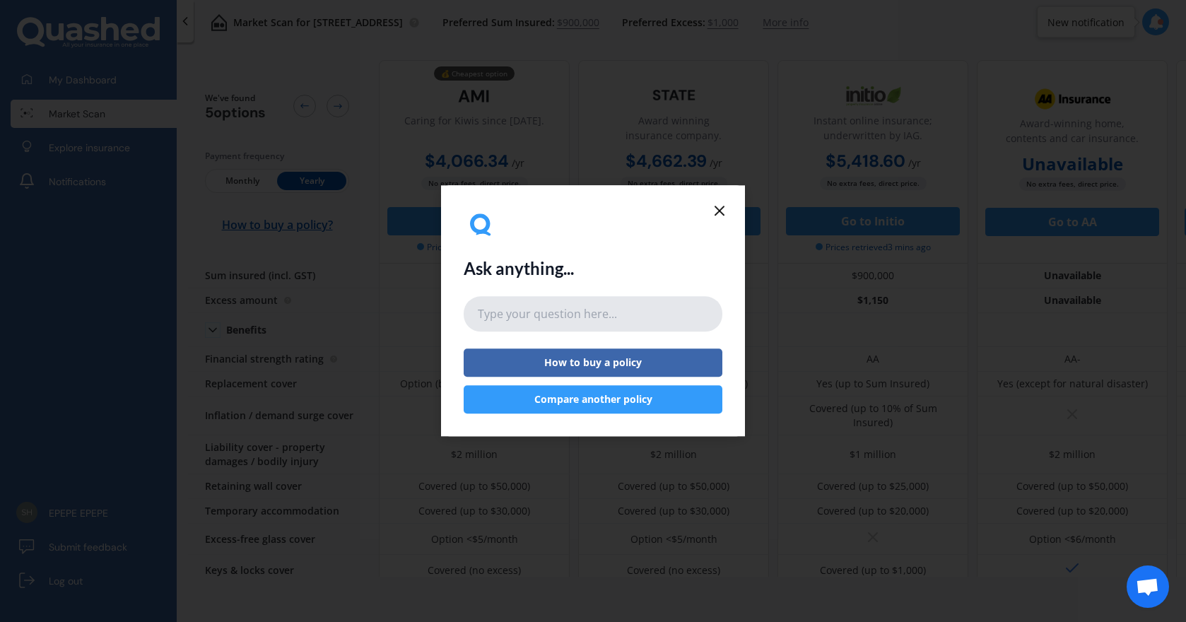
click at [522, 312] on input "text" at bounding box center [593, 313] width 259 height 35
type input "contents"
click at [569, 394] on button "Compare another policy" at bounding box center [593, 400] width 259 height 28
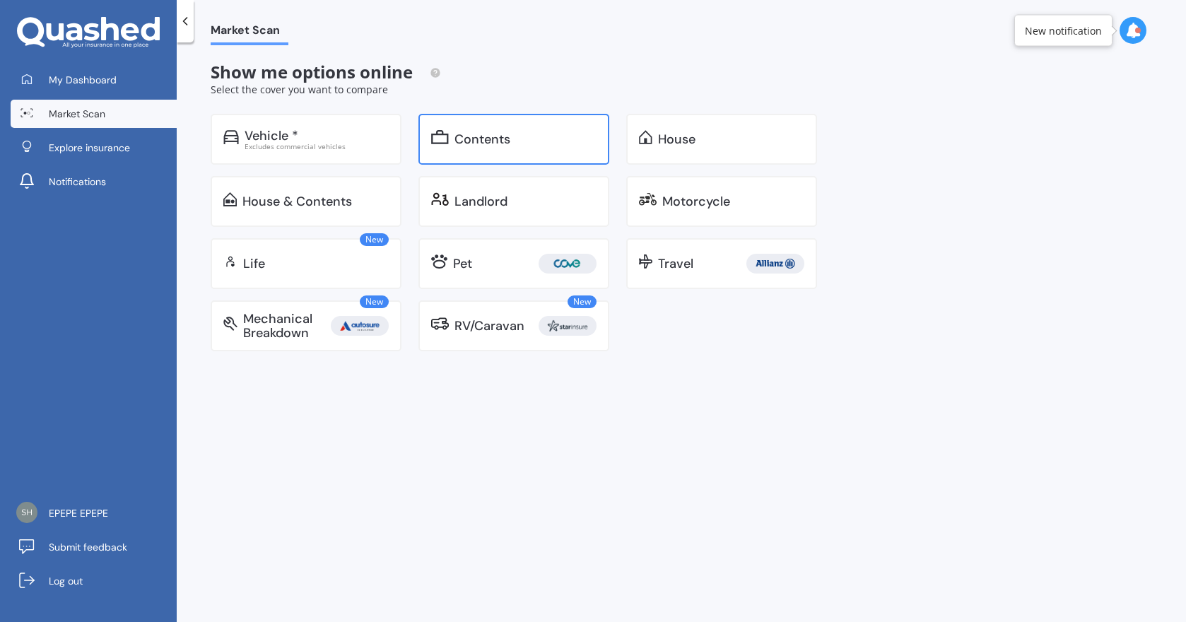
click at [507, 134] on div "Contents" at bounding box center [482, 139] width 56 height 14
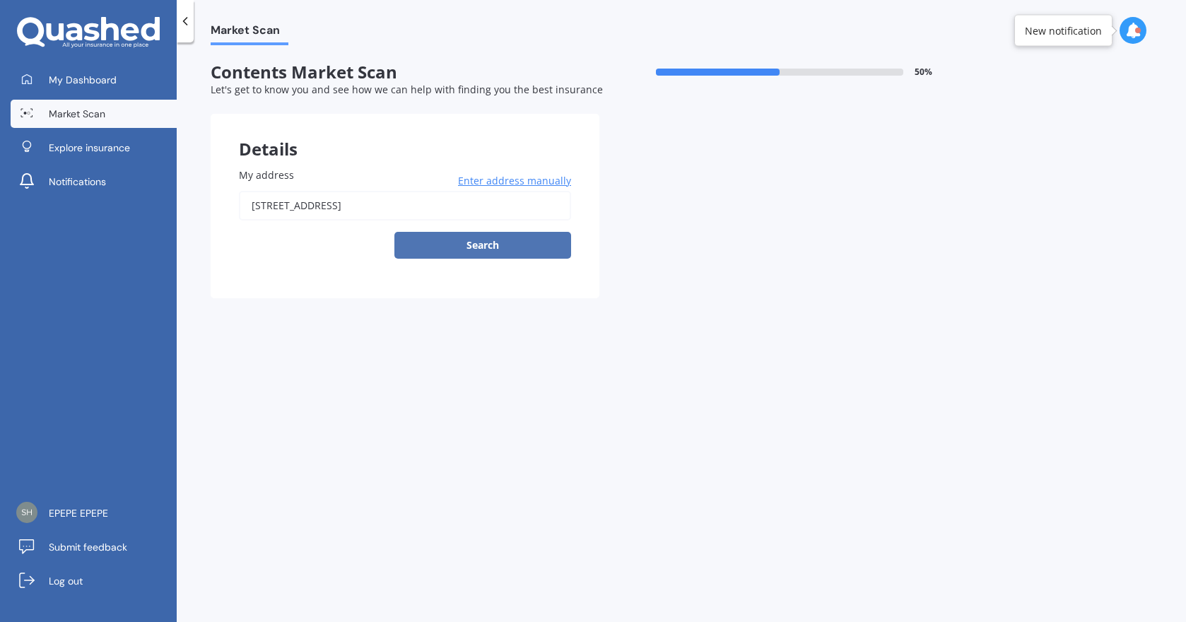
click at [488, 245] on button "Search" at bounding box center [482, 245] width 177 height 27
type input "[STREET_ADDRESS]"
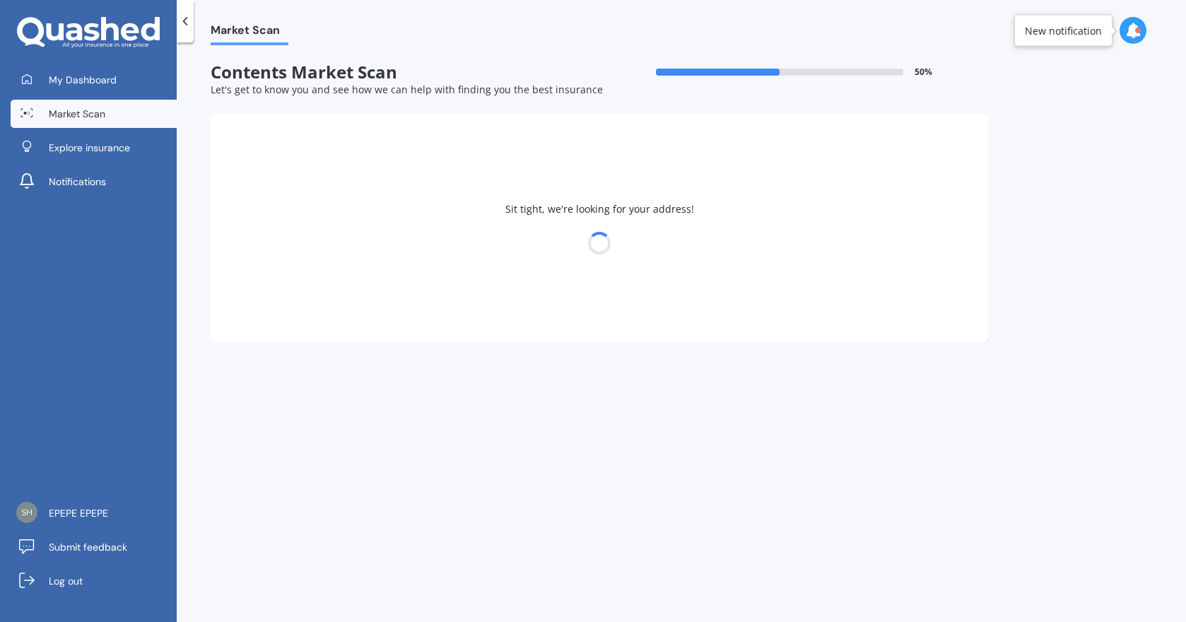
select select "15"
select select "04"
select select "1971"
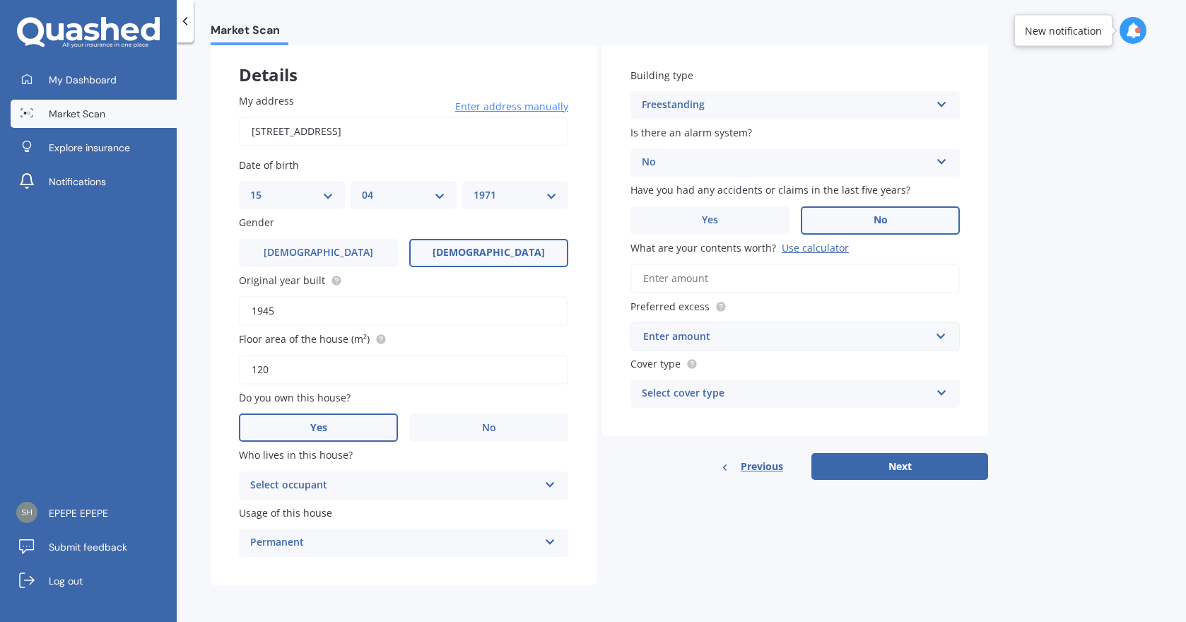
scroll to position [73, 0]
click at [283, 317] on input "1945" at bounding box center [403, 313] width 329 height 30
type input "1919"
click at [339, 482] on div "Select occupant" at bounding box center [394, 485] width 288 height 17
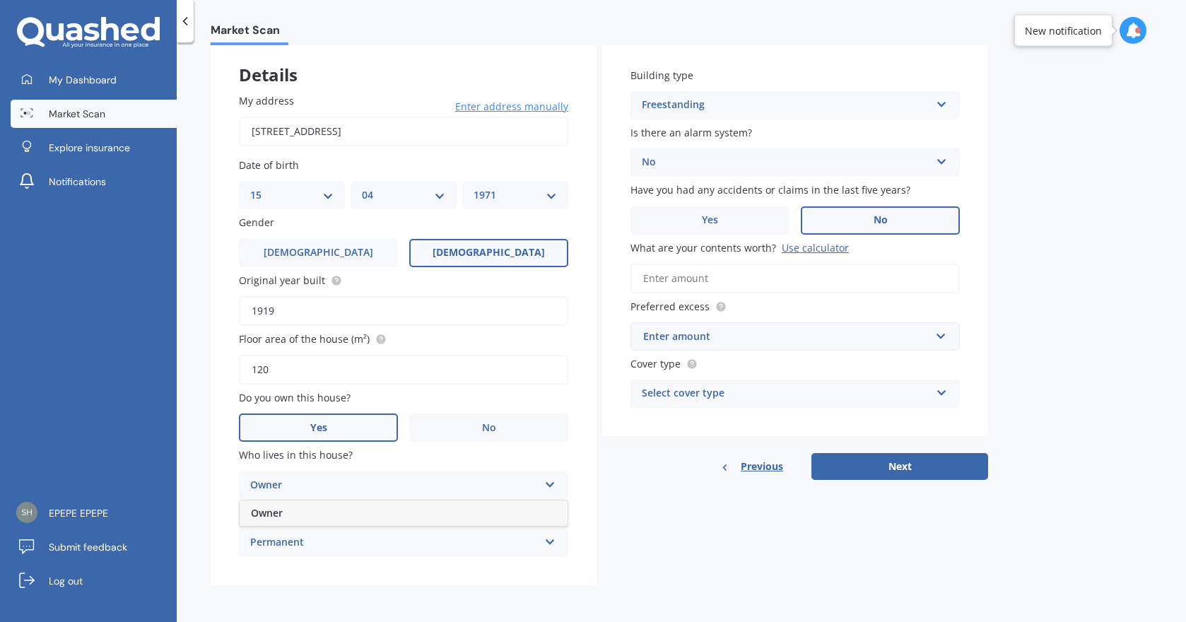
click at [297, 519] on div "Owner" at bounding box center [404, 512] width 328 height 25
click at [288, 550] on div "Permanent" at bounding box center [394, 542] width 288 height 17
click at [279, 575] on span "Permanent" at bounding box center [278, 569] width 54 height 13
click at [765, 280] on input "What are your contents worth? Use calculator" at bounding box center [794, 279] width 329 height 30
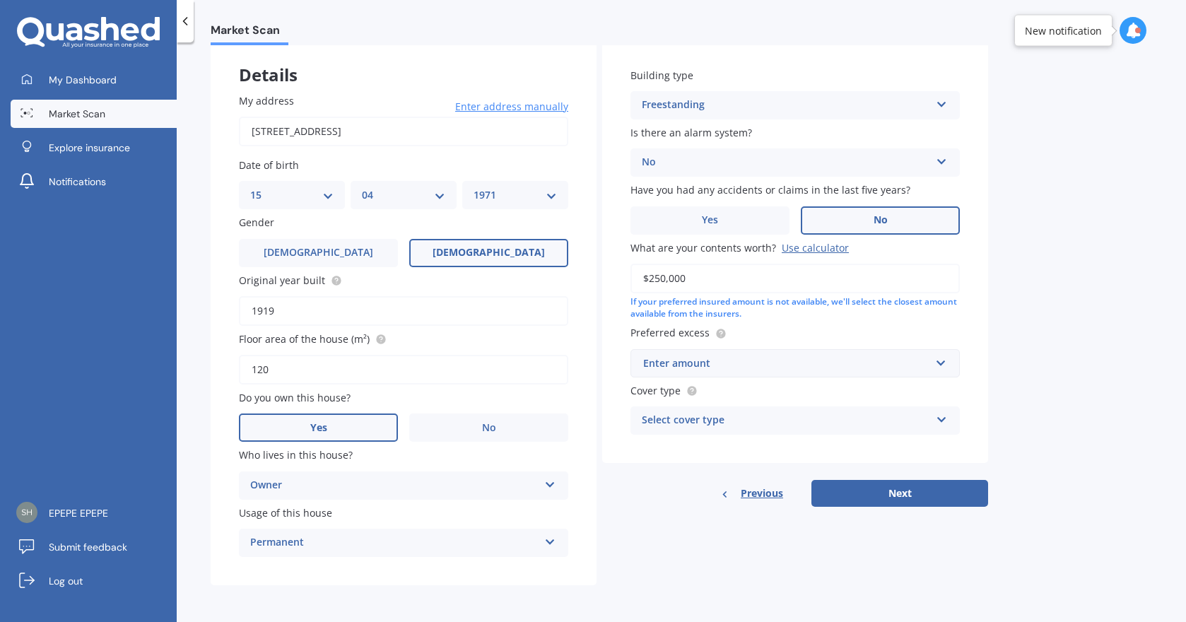
type input "$250,000"
click at [666, 363] on div "Enter amount" at bounding box center [786, 363] width 287 height 16
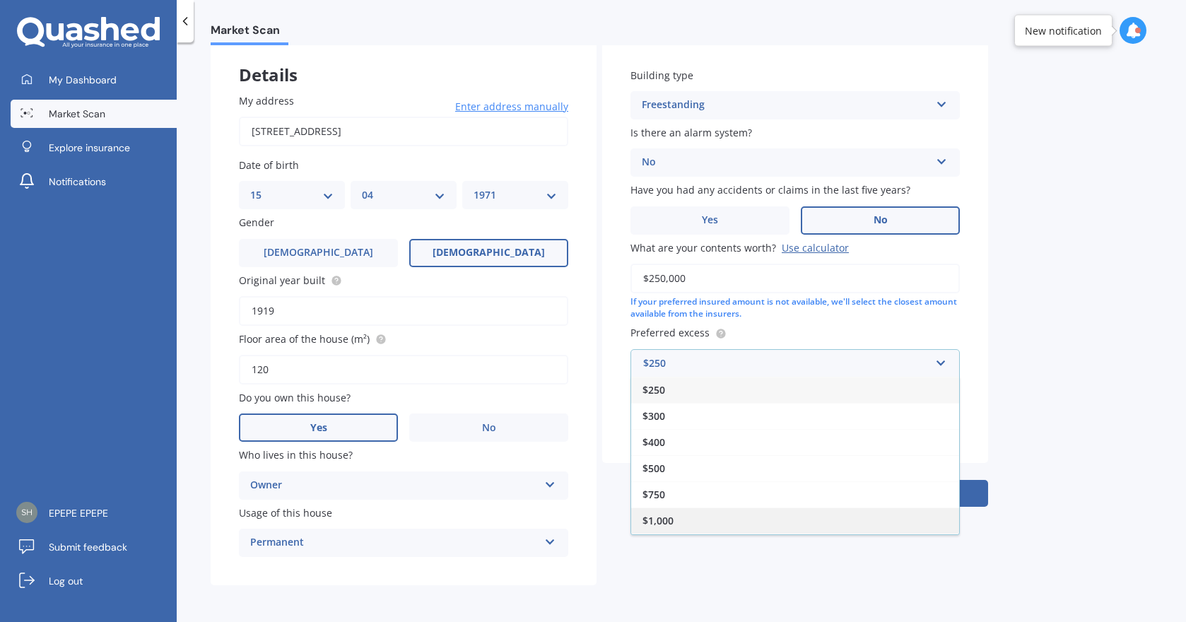
click at [663, 517] on span "$1,000" at bounding box center [657, 520] width 31 height 13
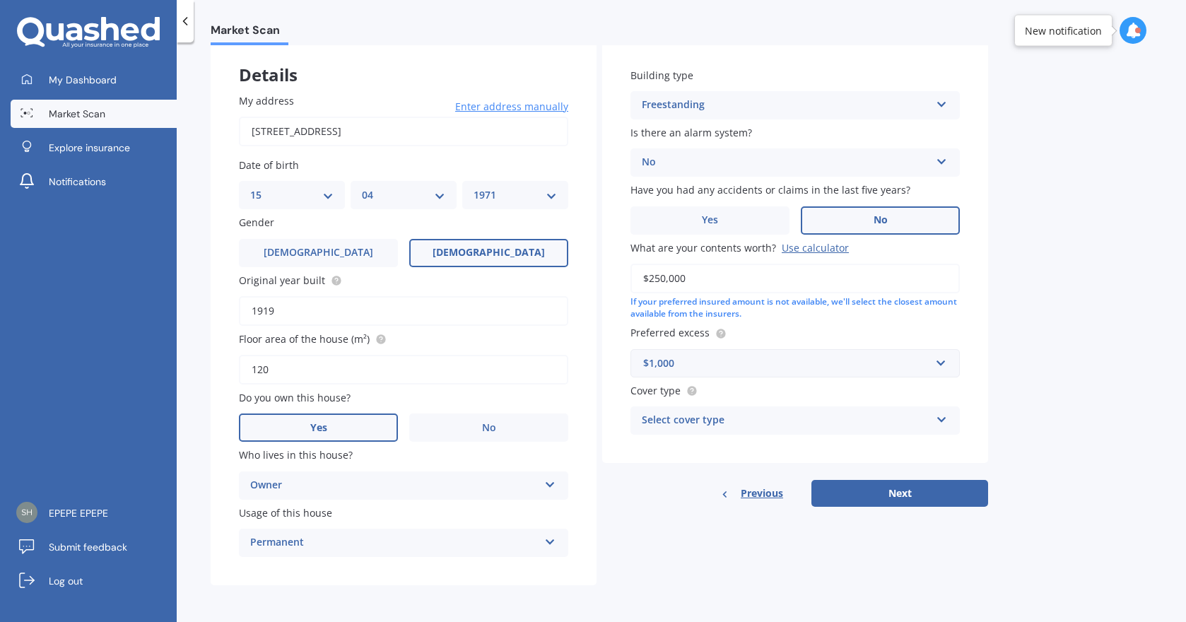
click at [746, 423] on div "Select cover type" at bounding box center [786, 420] width 288 height 17
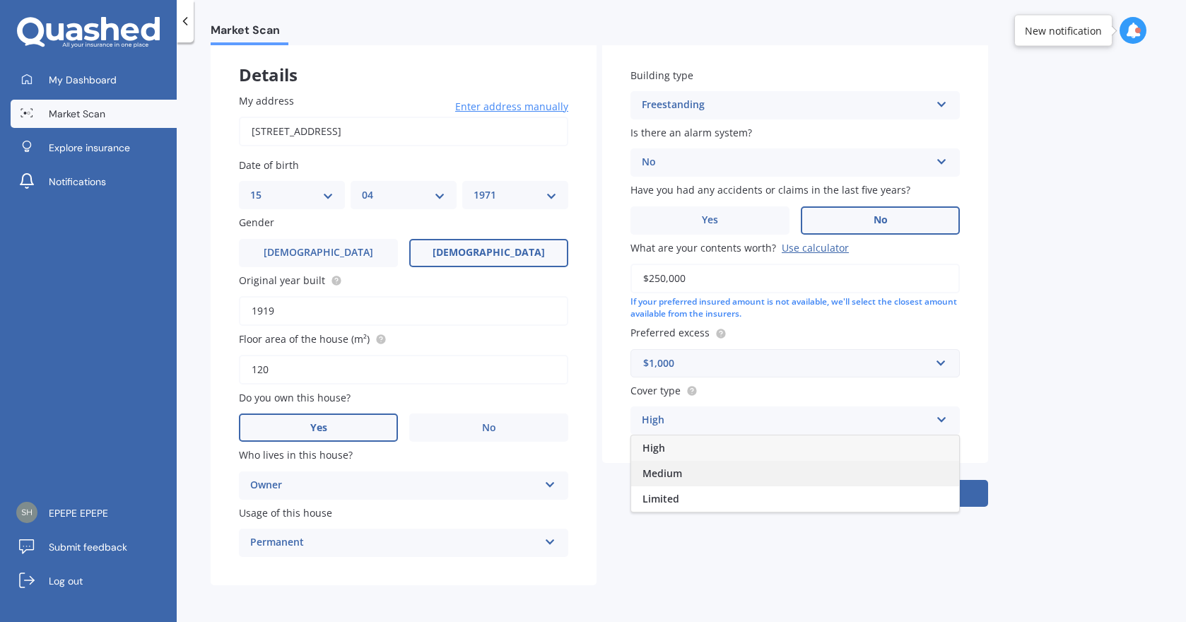
click at [702, 466] on div "Medium" at bounding box center [795, 473] width 328 height 25
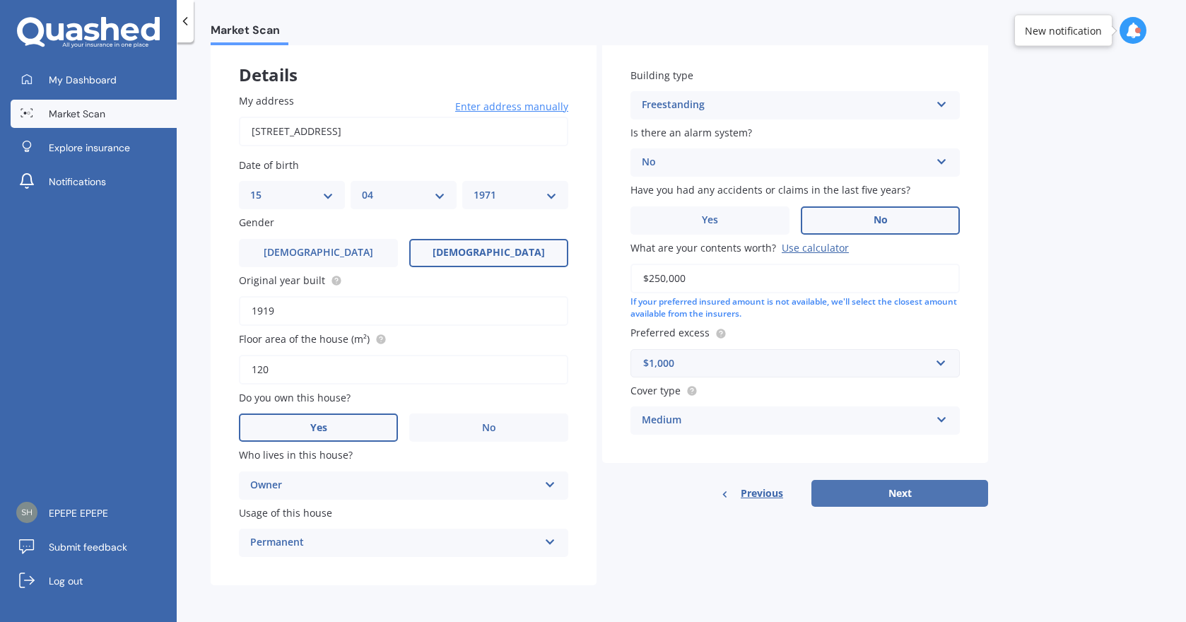
click at [905, 505] on button "Next" at bounding box center [899, 493] width 177 height 27
select select "15"
select select "04"
select select "1971"
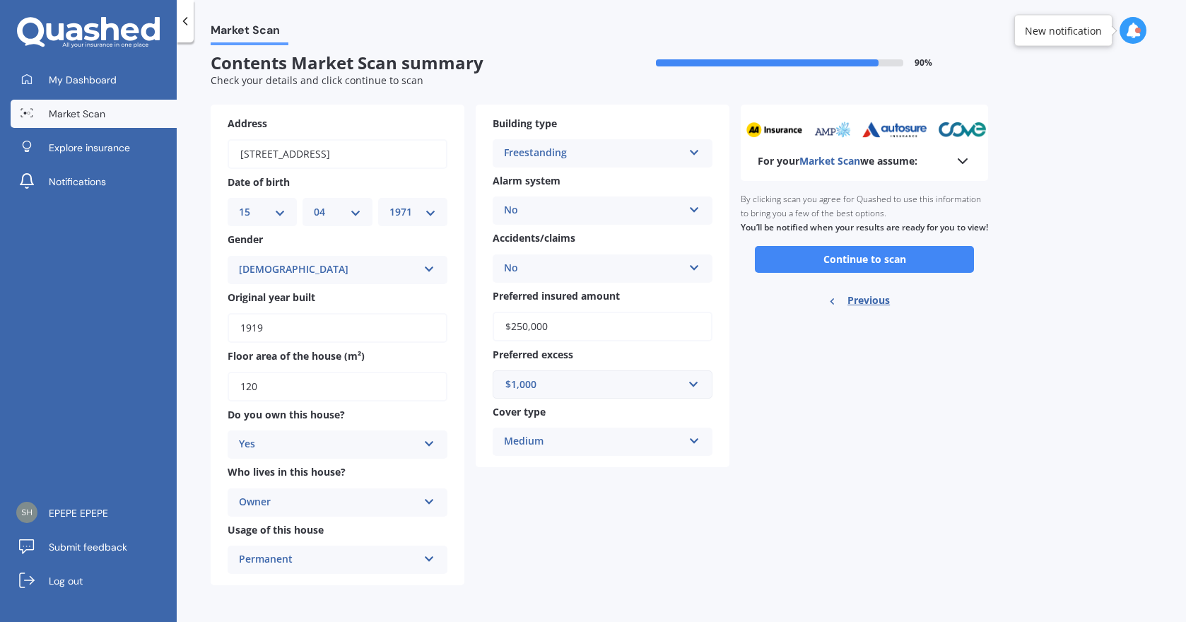
scroll to position [0, 0]
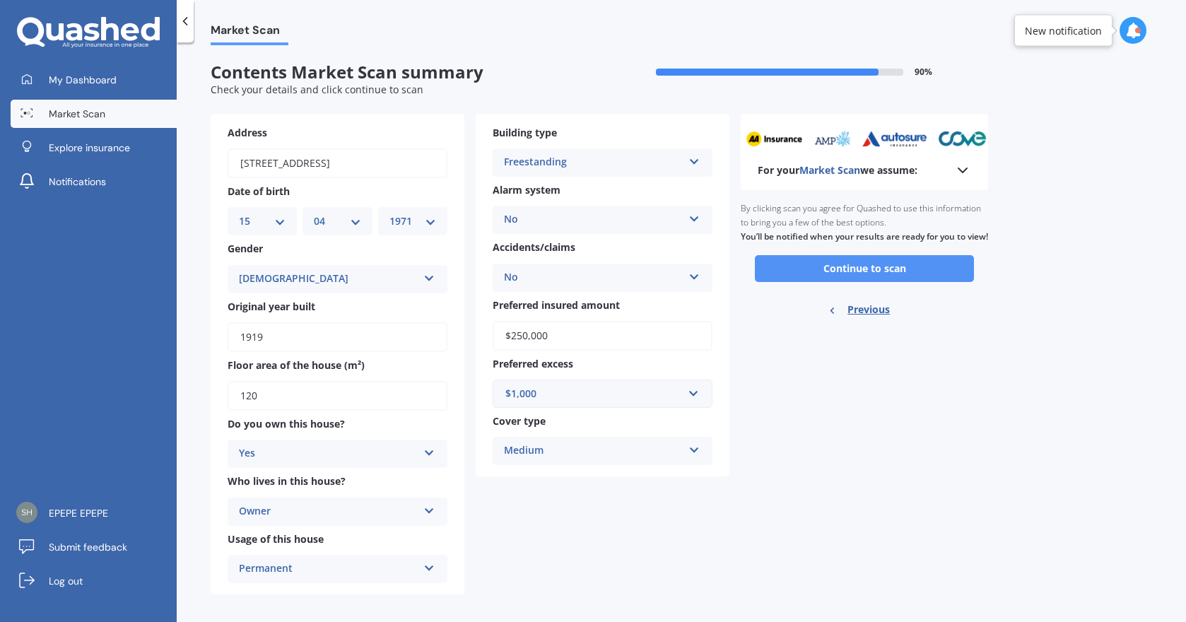
click at [840, 282] on button "Continue to scan" at bounding box center [864, 268] width 219 height 27
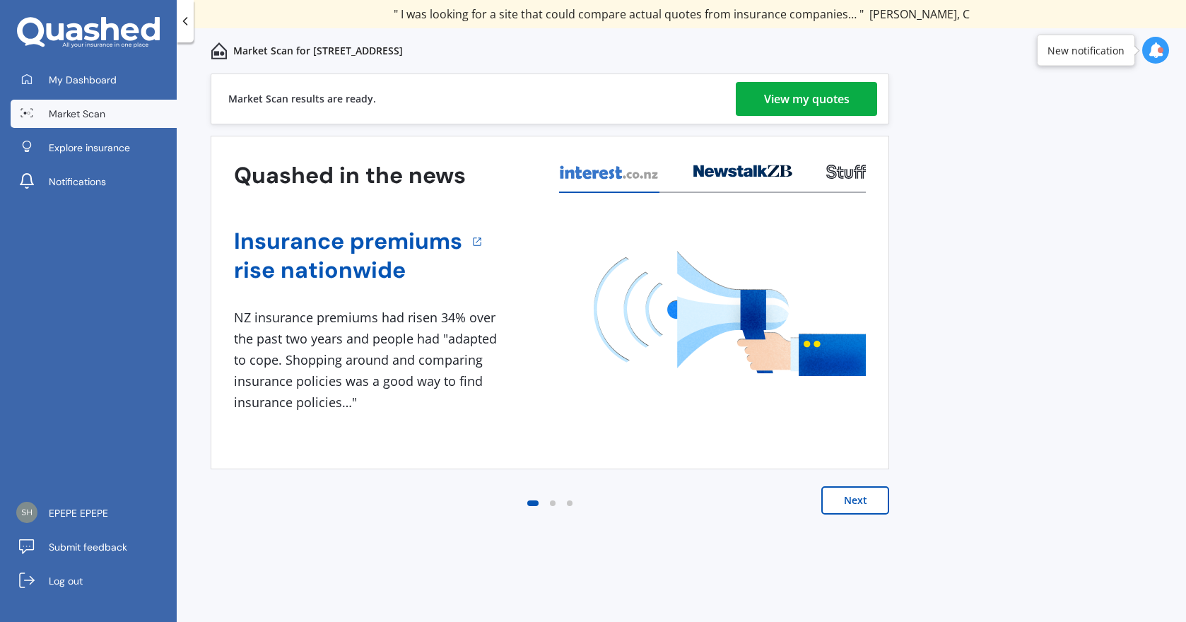
click at [786, 98] on div "View my quotes" at bounding box center [807, 99] width 86 height 34
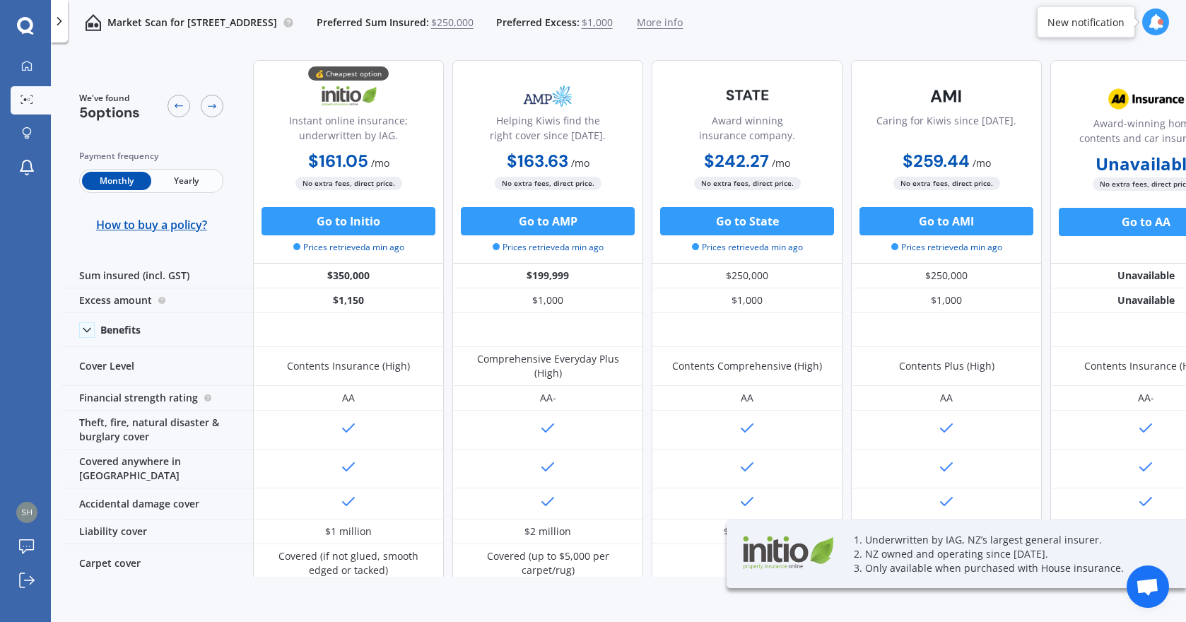
click at [191, 177] on span "Yearly" at bounding box center [185, 181] width 69 height 18
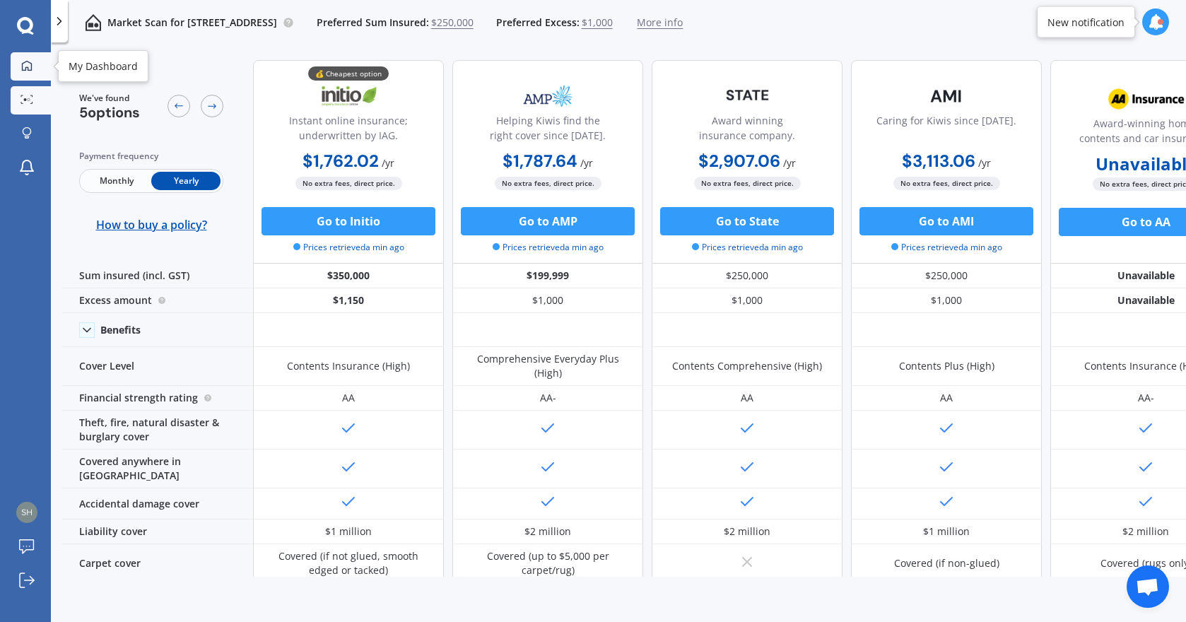
click at [22, 64] on icon at bounding box center [27, 65] width 10 height 10
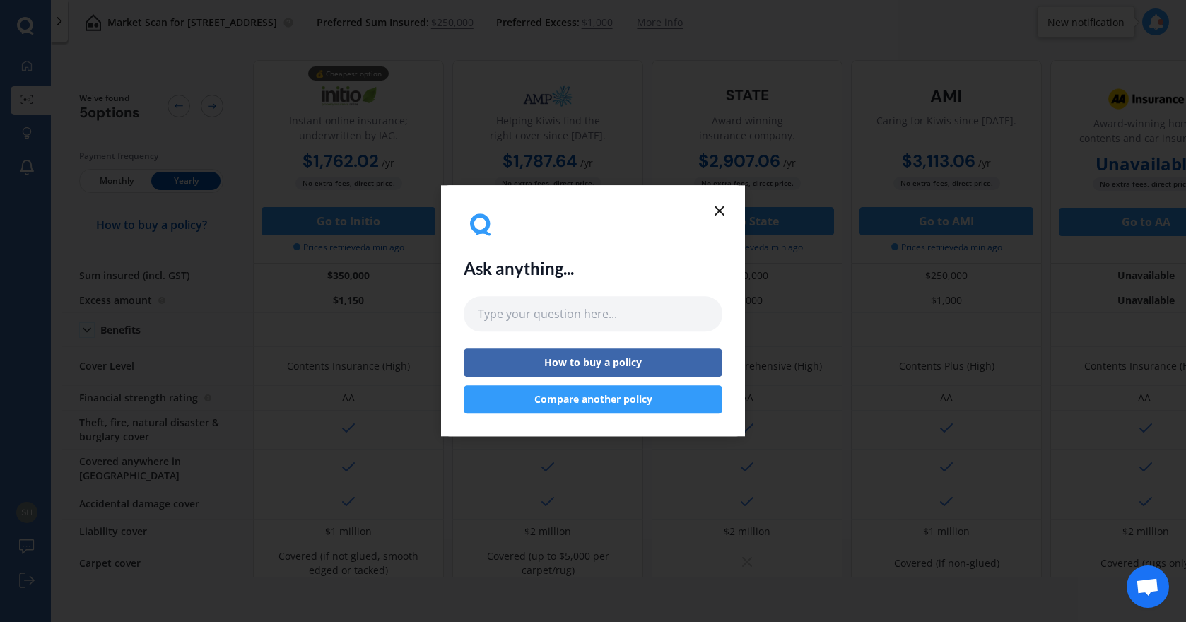
click at [722, 209] on icon at bounding box center [719, 210] width 17 height 17
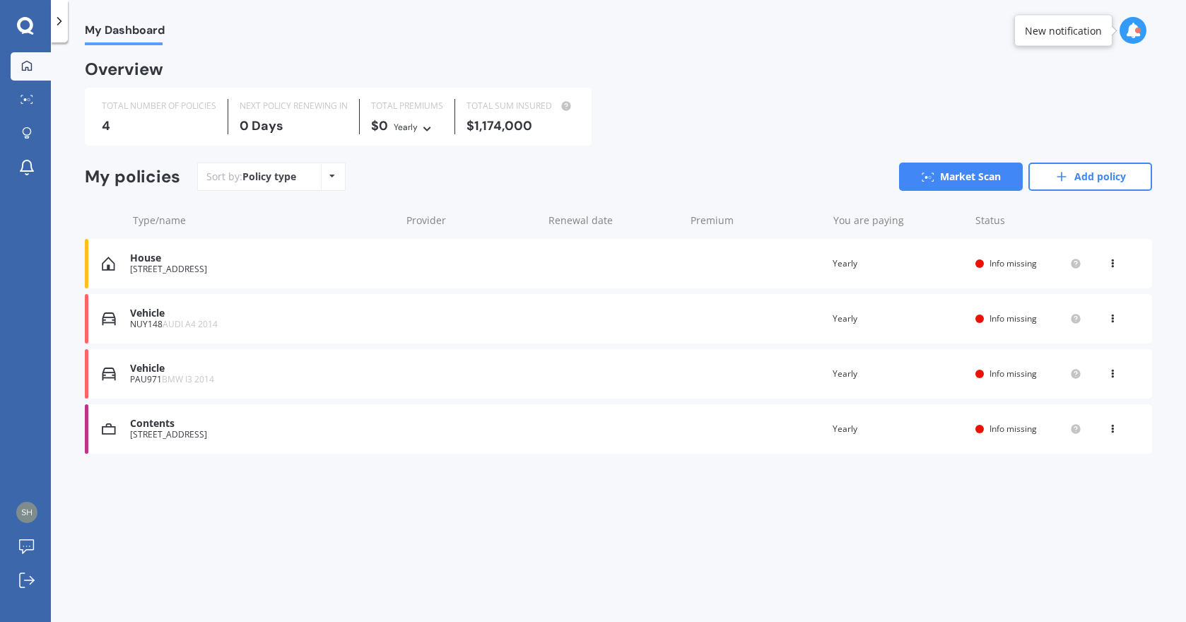
click at [333, 179] on div "Policy type Alphabetical Date added Renewing next" at bounding box center [332, 176] width 22 height 25
click at [400, 187] on div "Sort by: Policy type Policy type Alphabetical Date added Renewing next Market S…" at bounding box center [674, 177] width 955 height 28
click at [29, 20] on icon at bounding box center [25, 25] width 16 height 16
click at [21, 22] on icon at bounding box center [25, 26] width 17 height 18
click at [59, 25] on icon at bounding box center [59, 21] width 14 height 14
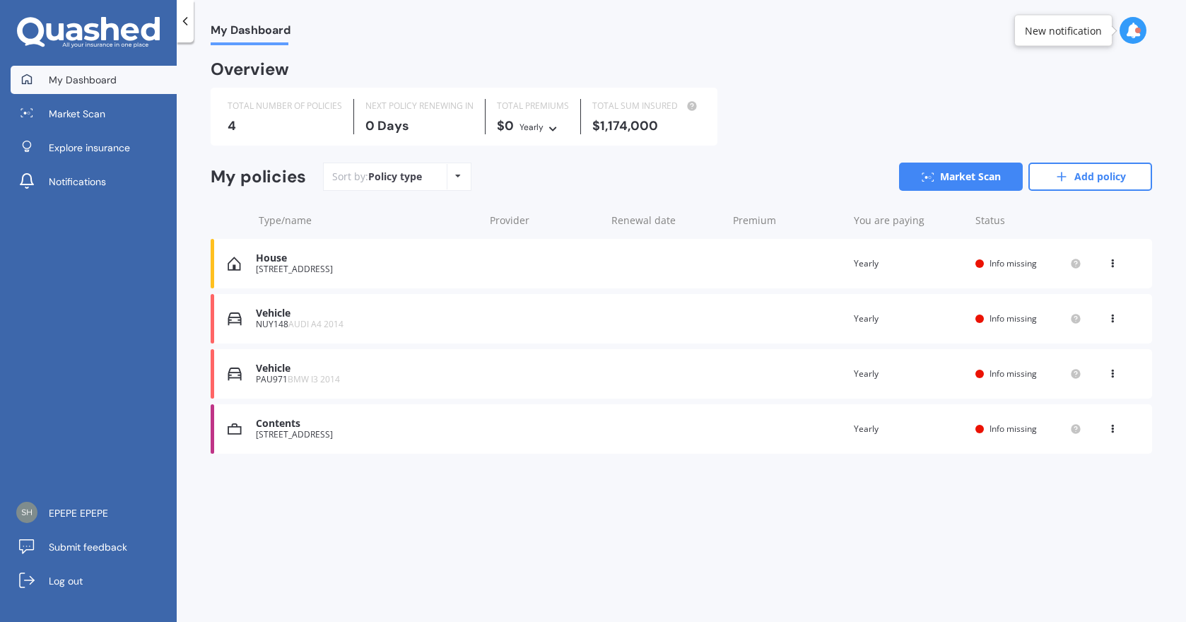
click at [83, 30] on icon at bounding box center [88, 33] width 143 height 32
